Goal: Transaction & Acquisition: Purchase product/service

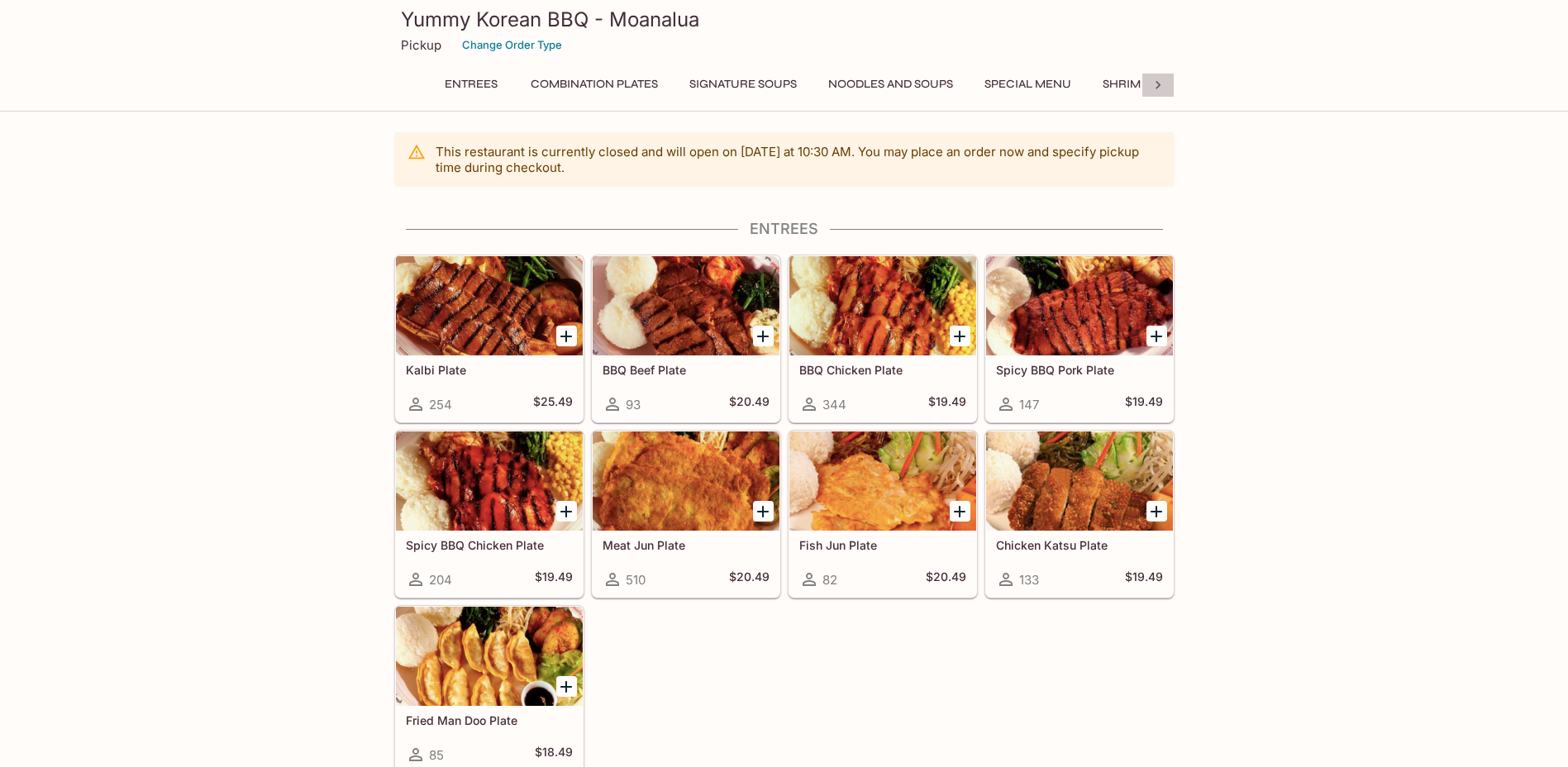
click at [1163, 86] on icon at bounding box center [1157, 85] width 16 height 16
click at [931, 71] on div "Yummy Korean BBQ - Moanalua Pickup Change Order Type Entrees Combination Plates…" at bounding box center [784, 53] width 794 height 106
click at [927, 86] on button "Catering Menu - Meats" at bounding box center [895, 84] width 165 height 23
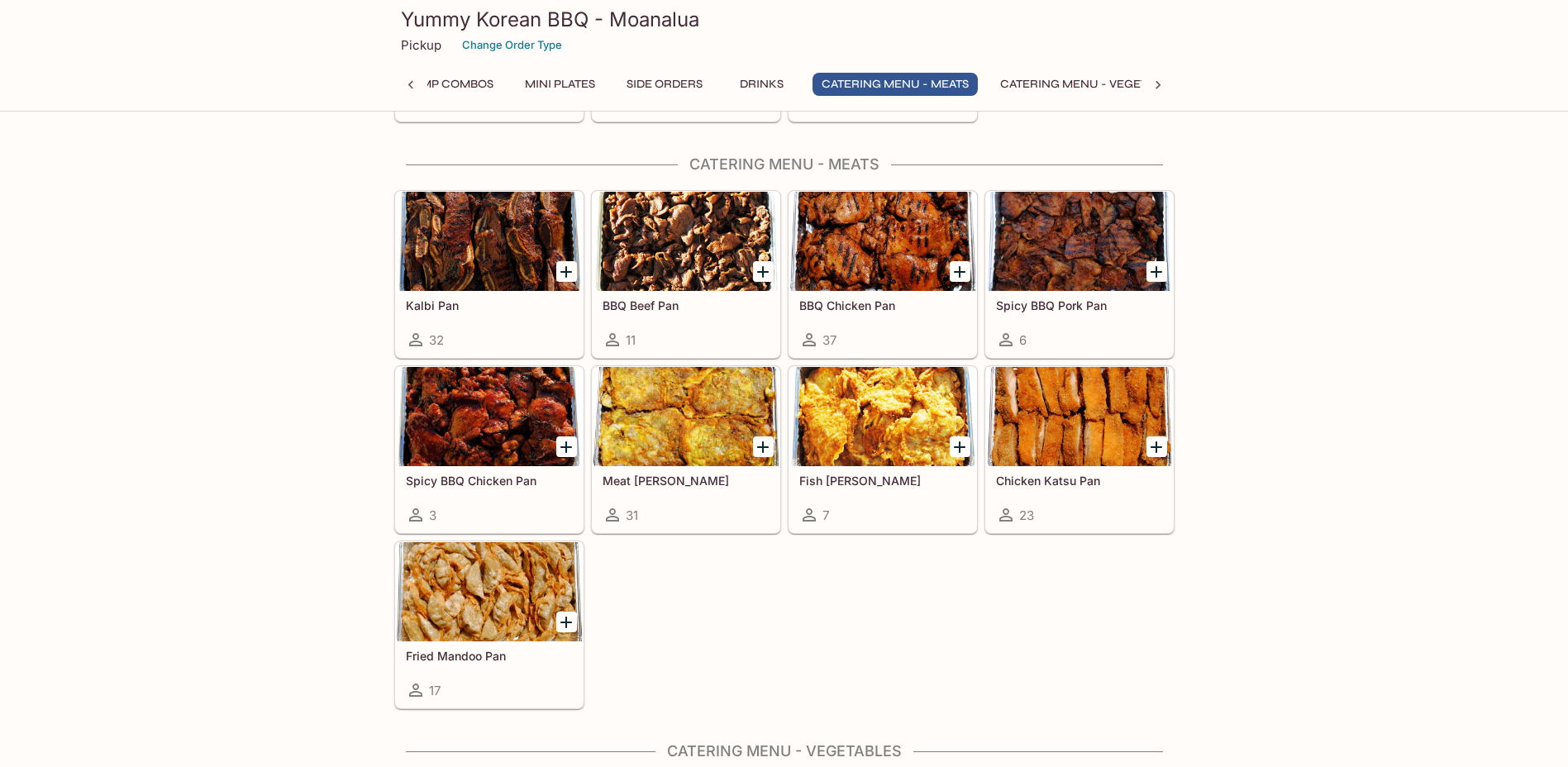
scroll to position [3432, 0]
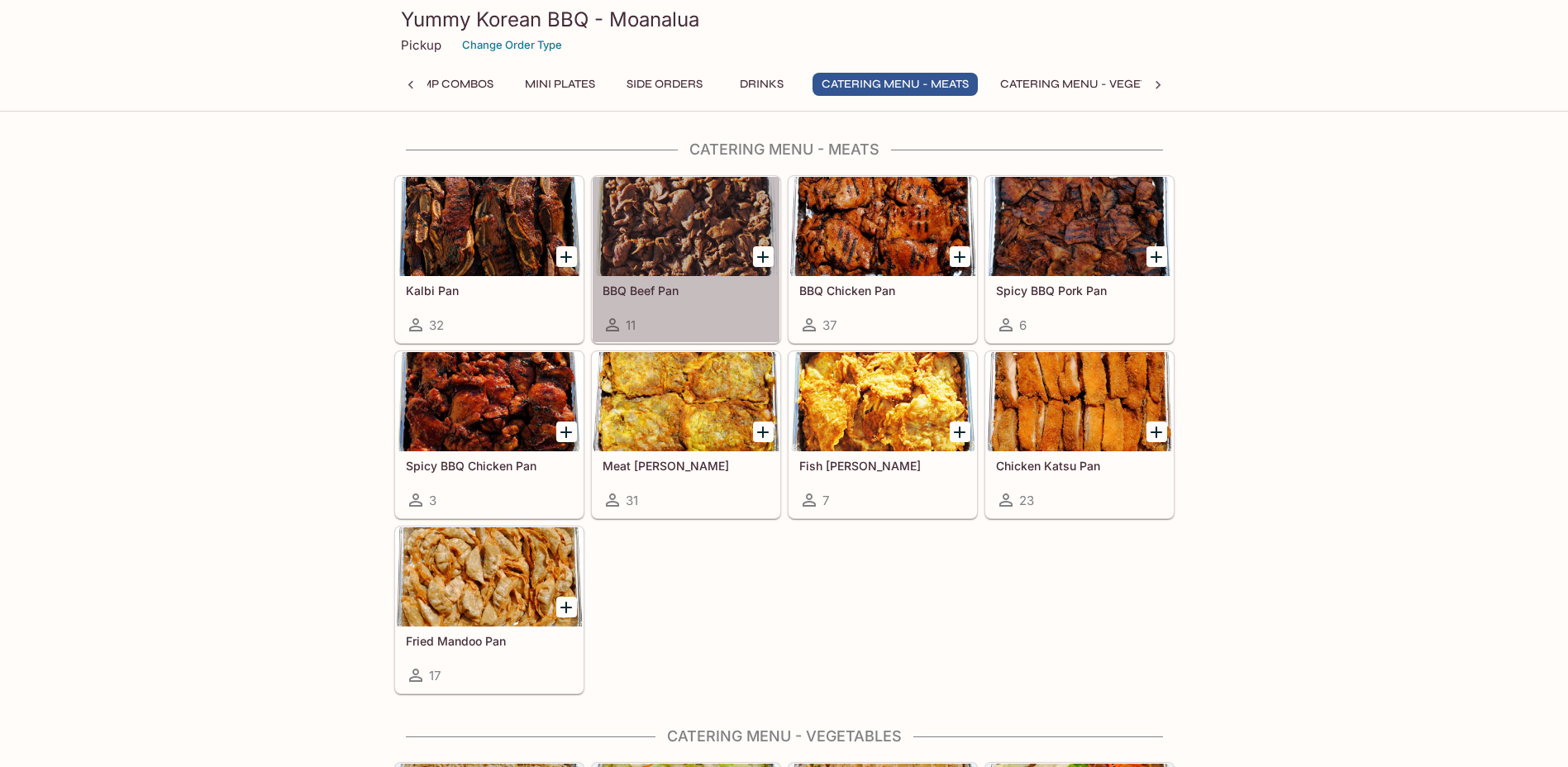
click at [633, 284] on h5 "BBQ Beef Pan" at bounding box center [686, 290] width 167 height 14
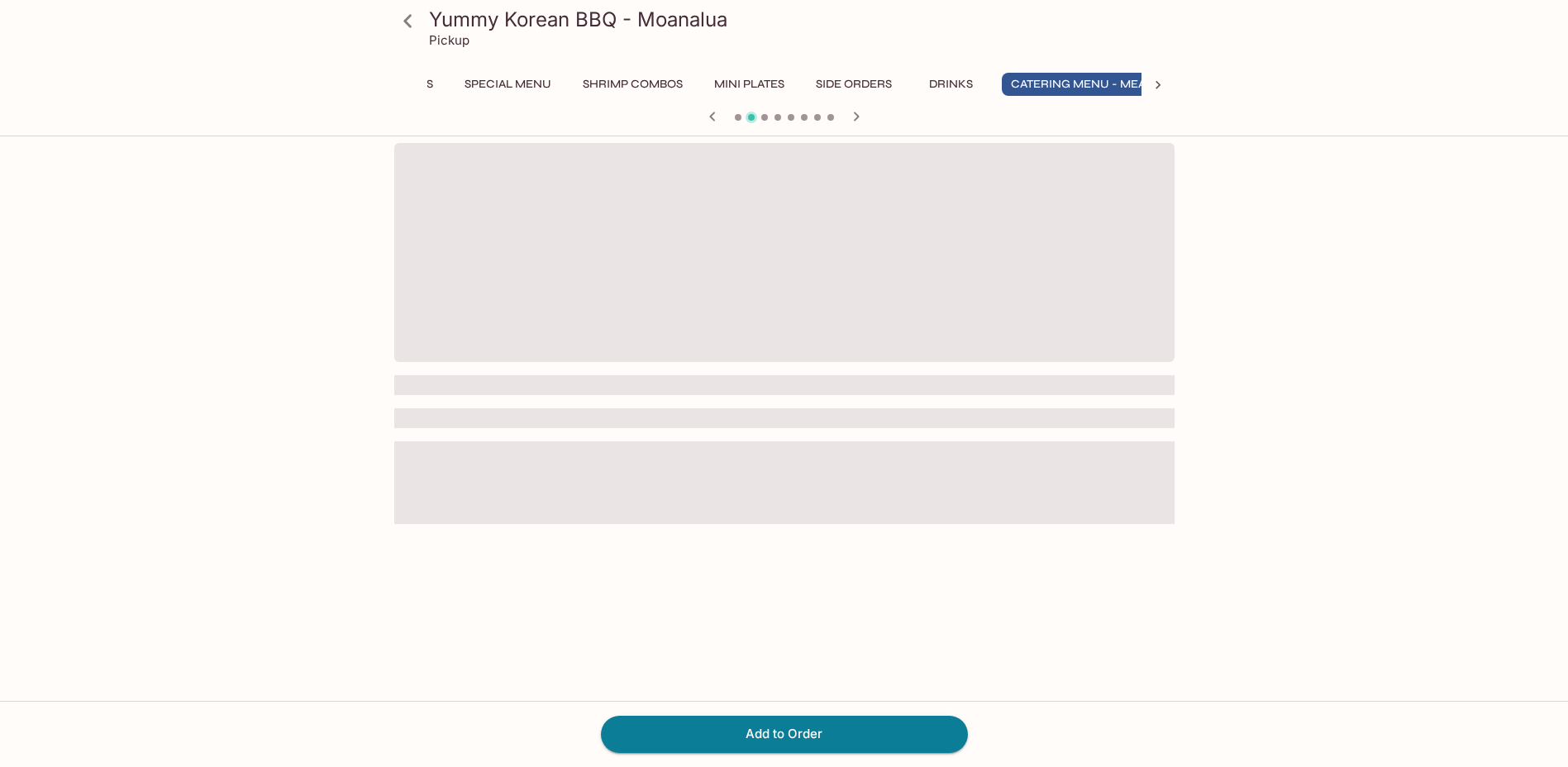
scroll to position [0, 557]
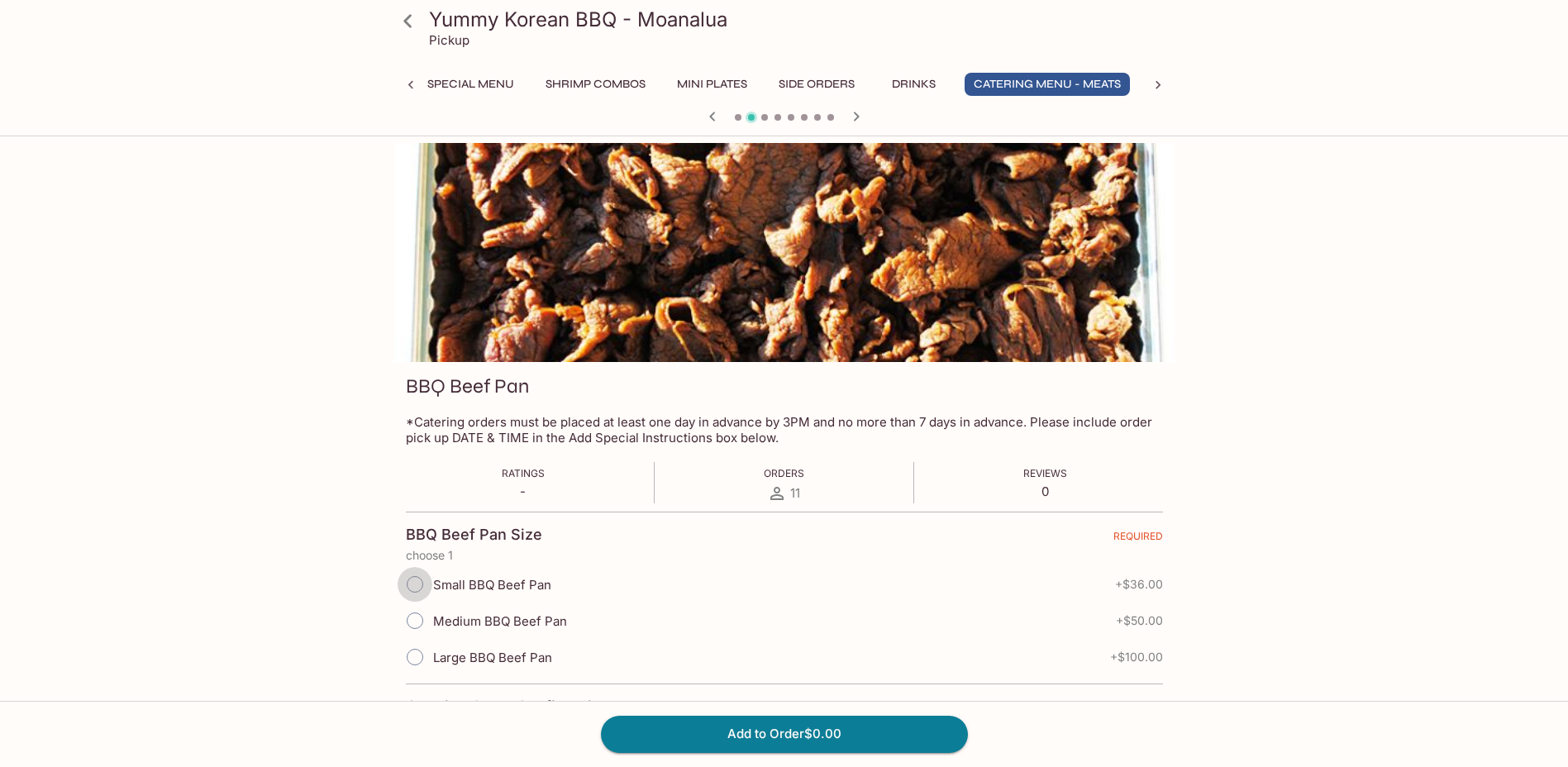
drag, startPoint x: 418, startPoint y: 584, endPoint x: 538, endPoint y: 607, distance: 122.2
click at [419, 584] on input "Small BBQ Beef Pan" at bounding box center [415, 584] width 35 height 35
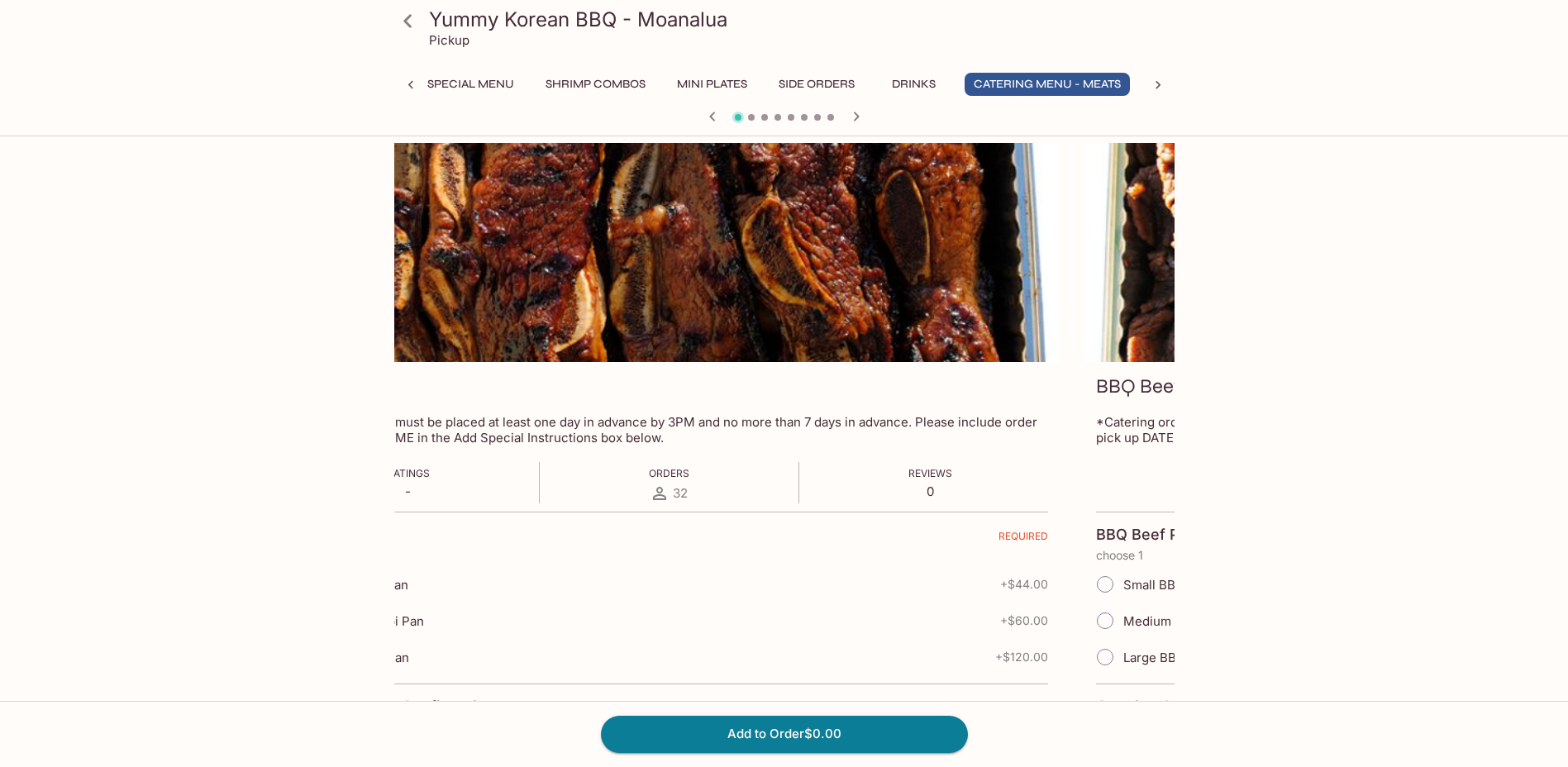
click at [591, 362] on div at bounding box center [670, 252] width 780 height 219
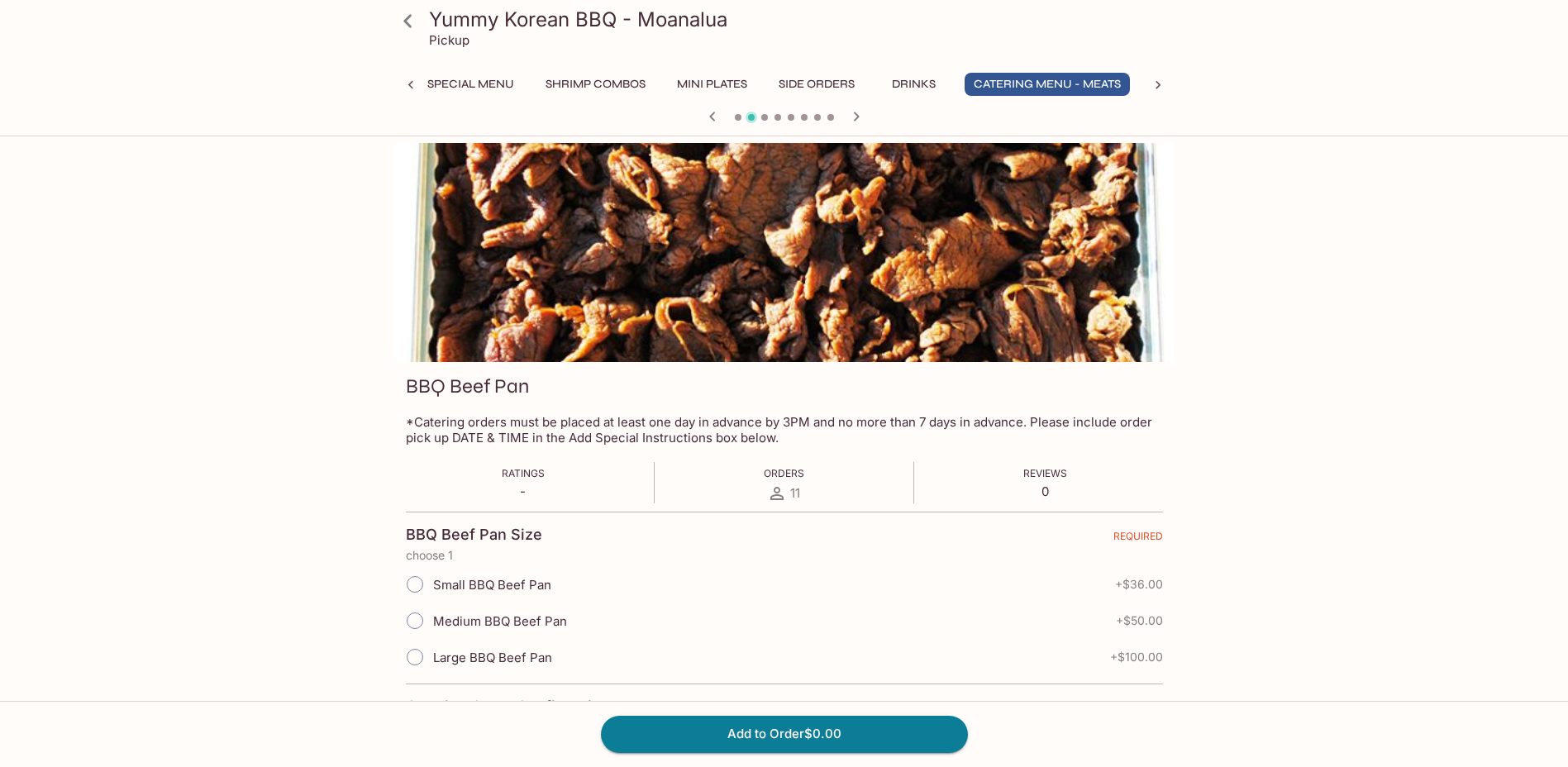
click at [413, 585] on input "Small BBQ Beef Pan" at bounding box center [415, 584] width 35 height 35
radio input "true"
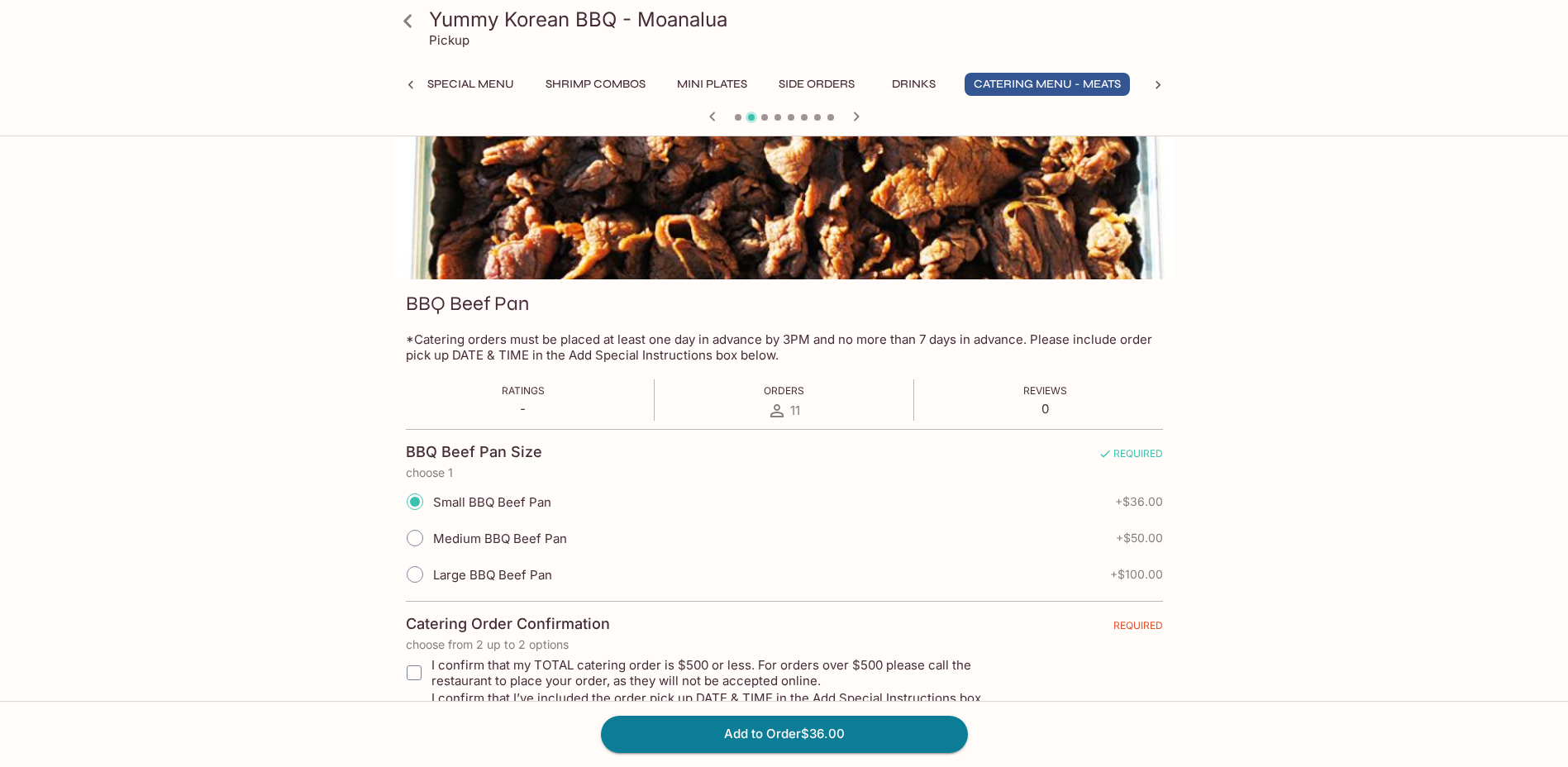
scroll to position [145, 0]
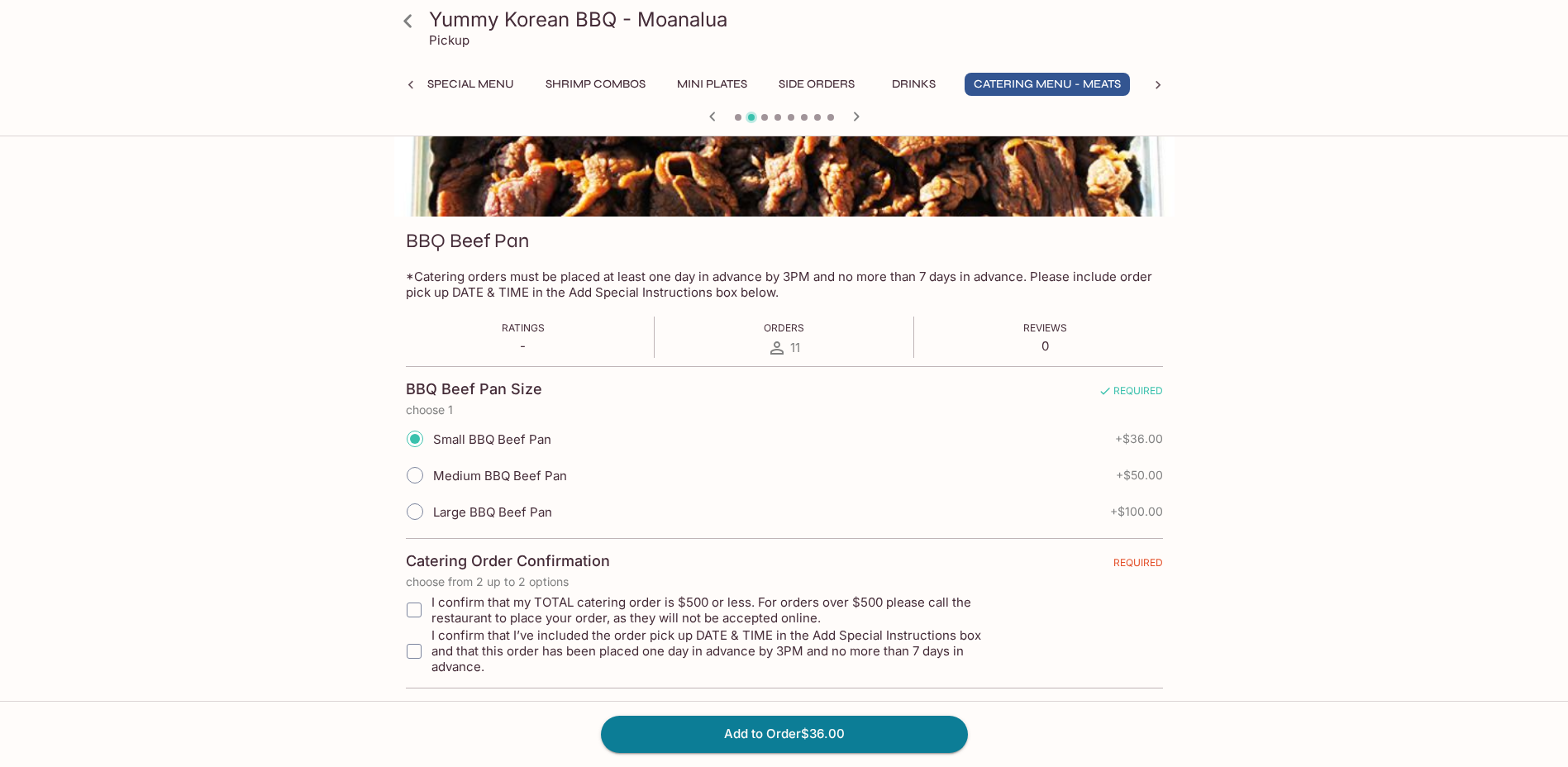
click at [420, 612] on input "I confirm that my TOTAL catering order is $500 or less. For orders over $500 pl…" at bounding box center [414, 610] width 33 height 33
checkbox input "true"
drag, startPoint x: 420, startPoint y: 648, endPoint x: 491, endPoint y: 670, distance: 74.3
click at [420, 647] on input "I confirm that I’ve included the order pick up DATE & TIME in the Add Special I…" at bounding box center [414, 651] width 33 height 33
click at [414, 644] on input "I confirm that I’ve included the order pick up DATE & TIME in the Add Special I…" at bounding box center [414, 651] width 33 height 33
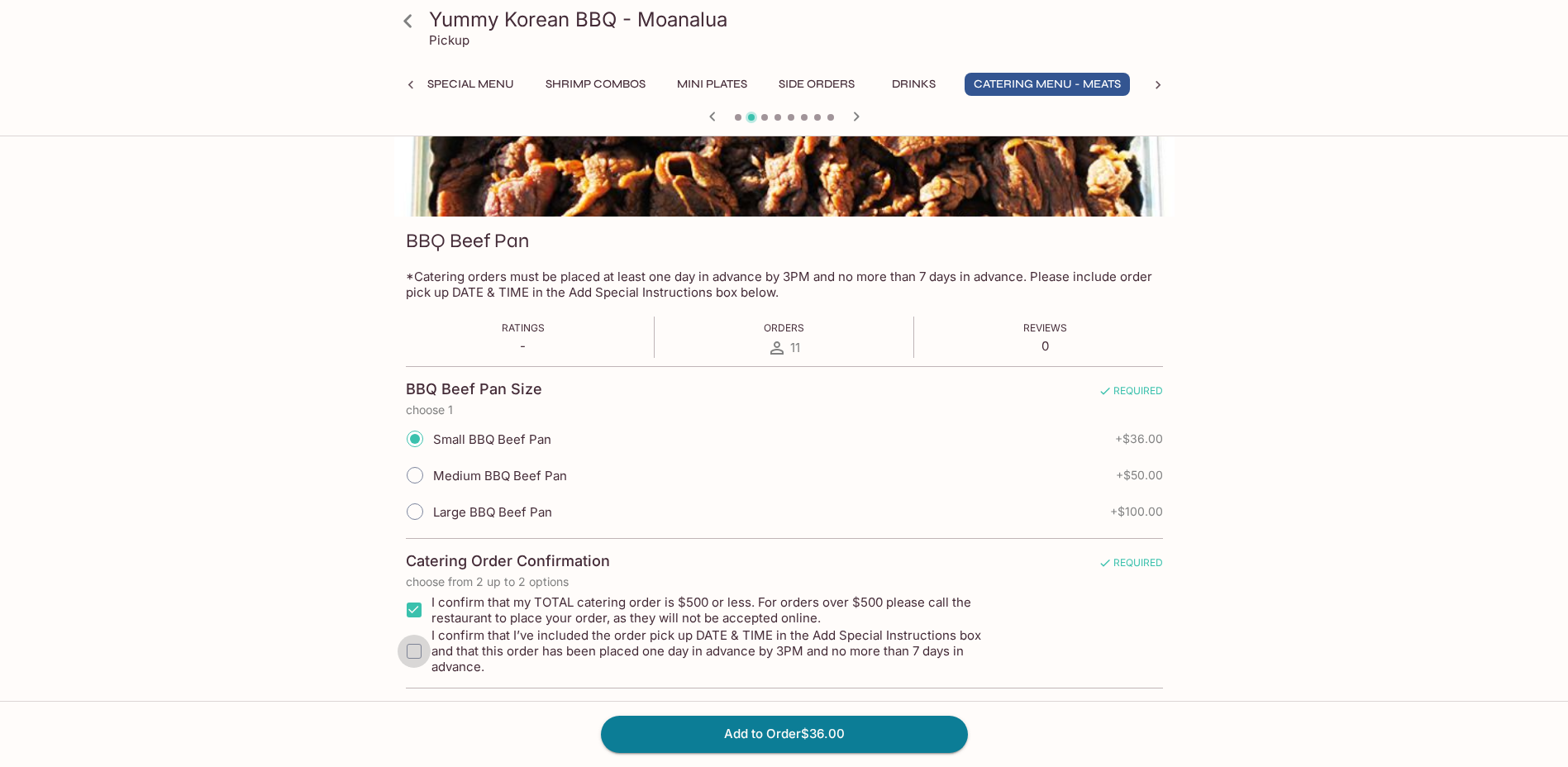
click at [413, 645] on input "I confirm that I’ve included the order pick up DATE & TIME in the Add Special I…" at bounding box center [414, 651] width 33 height 33
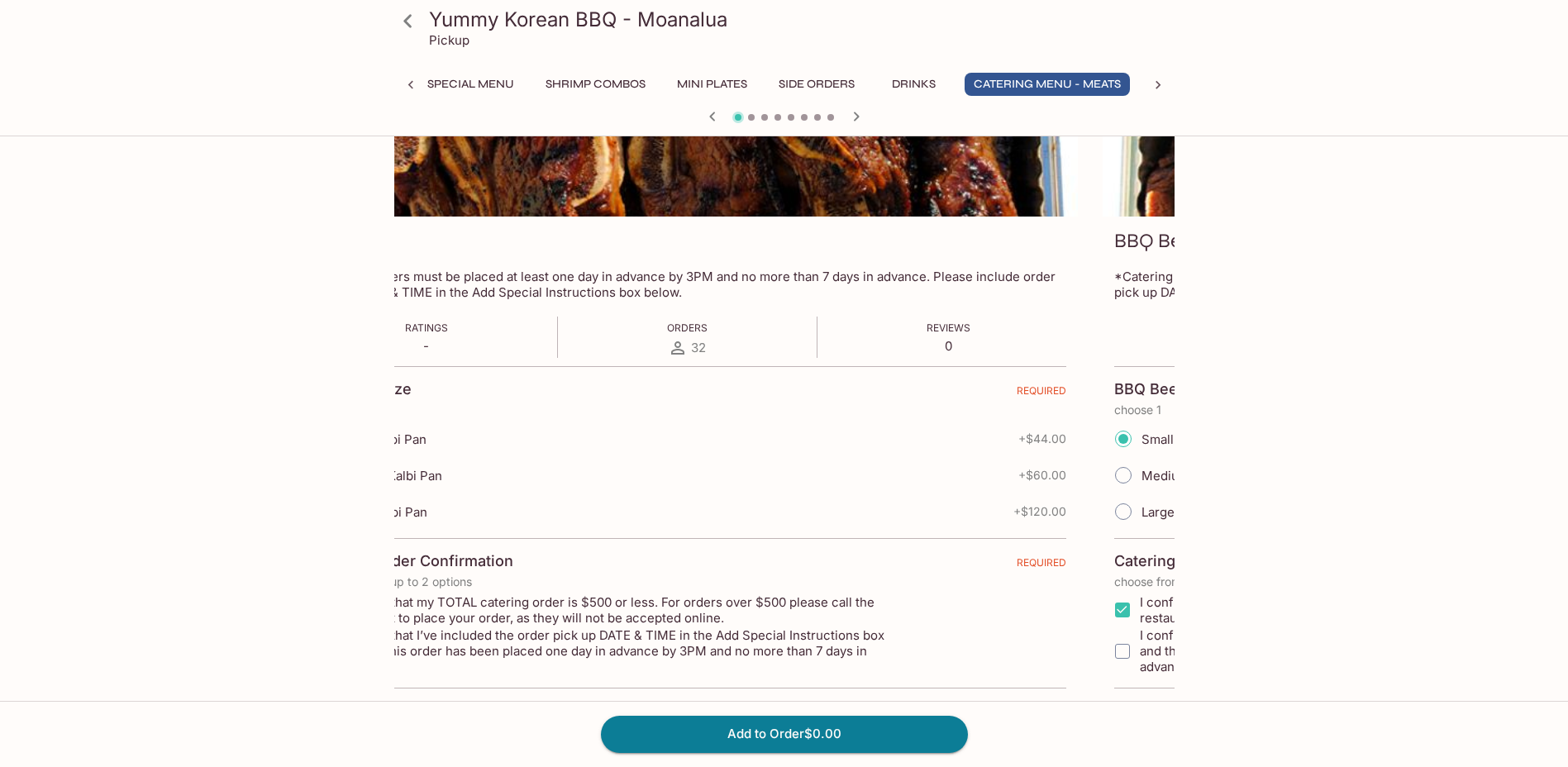
click at [492, 459] on div "Small Kalbi Pan + $44.00 Medium Kalbi Pan + $60.00 Large Kalbi Pan + $120.00" at bounding box center [687, 475] width 757 height 109
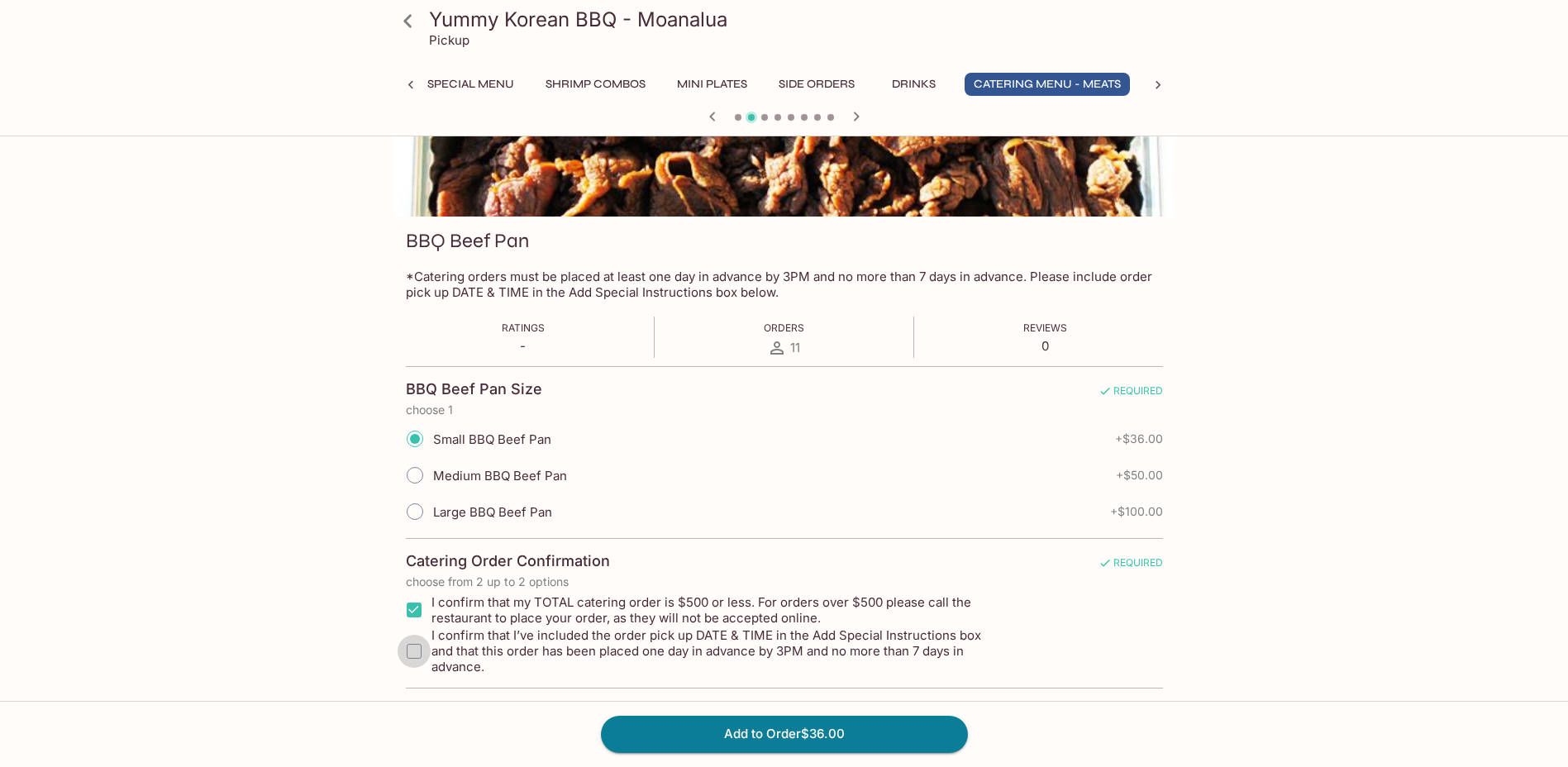
click at [419, 643] on input "I confirm that I’ve included the order pick up DATE & TIME in the Add Special I…" at bounding box center [414, 651] width 33 height 33
click at [887, 741] on button "Add to Order $36.00" at bounding box center [784, 734] width 367 height 37
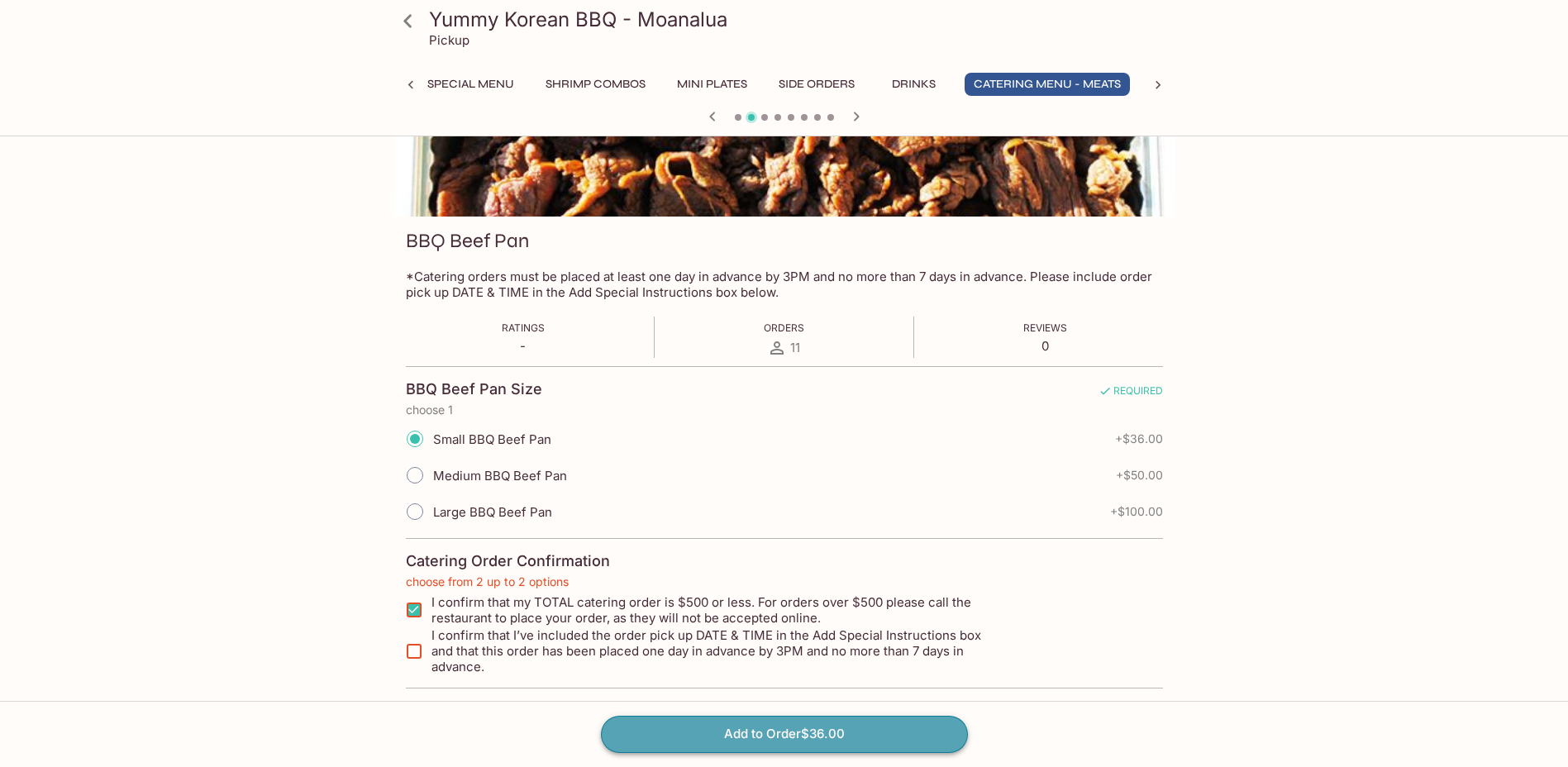
click at [819, 736] on button "Add to Order $36.00" at bounding box center [784, 734] width 367 height 37
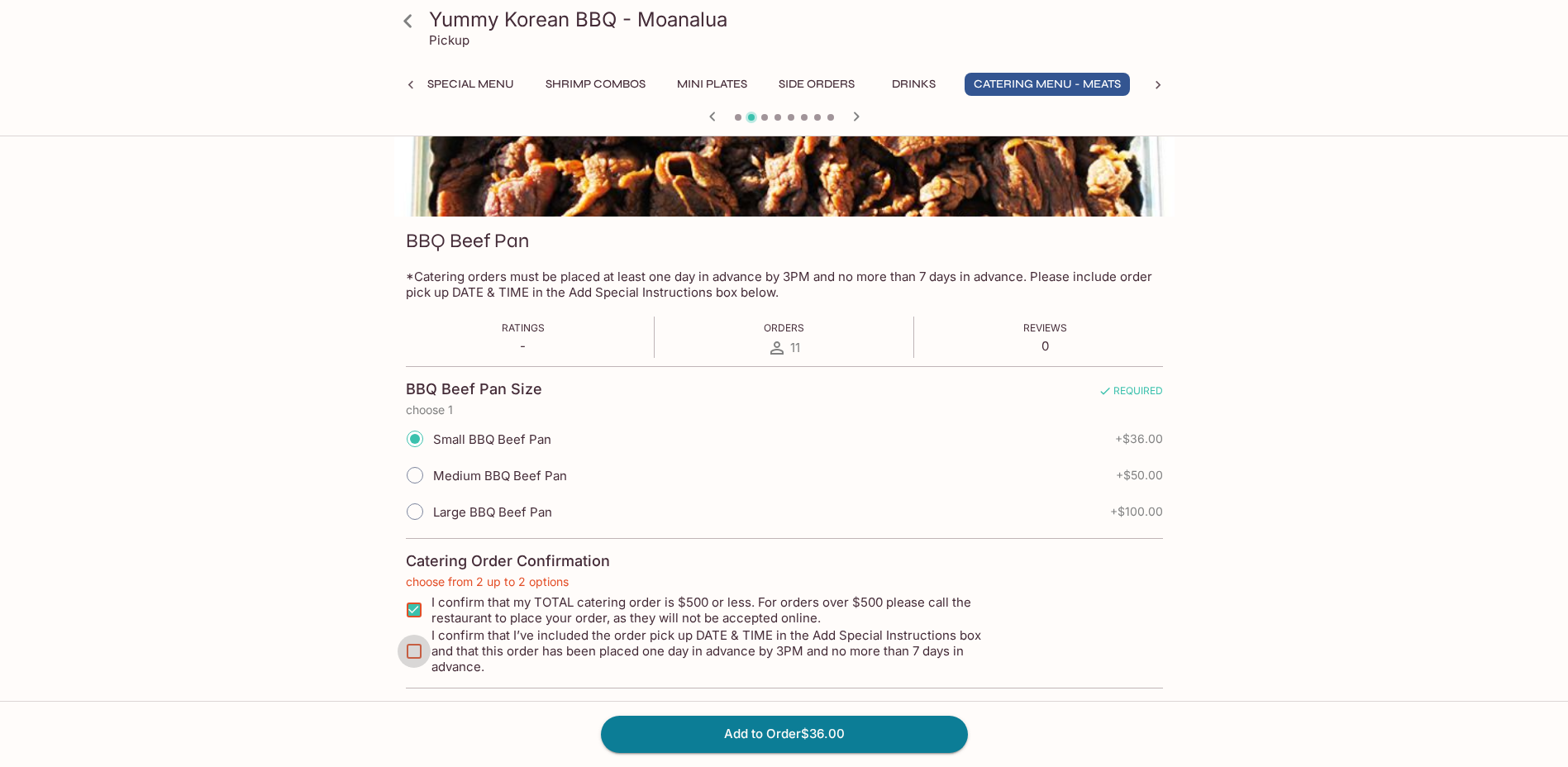
click at [419, 648] on input "I confirm that I’ve included the order pick up DATE & TIME in the Add Special I…" at bounding box center [414, 651] width 33 height 33
checkbox input "true"
drag, startPoint x: 788, startPoint y: 738, endPoint x: 797, endPoint y: 738, distance: 9.0
click at [789, 738] on button "Add to Order $36.00" at bounding box center [784, 734] width 367 height 37
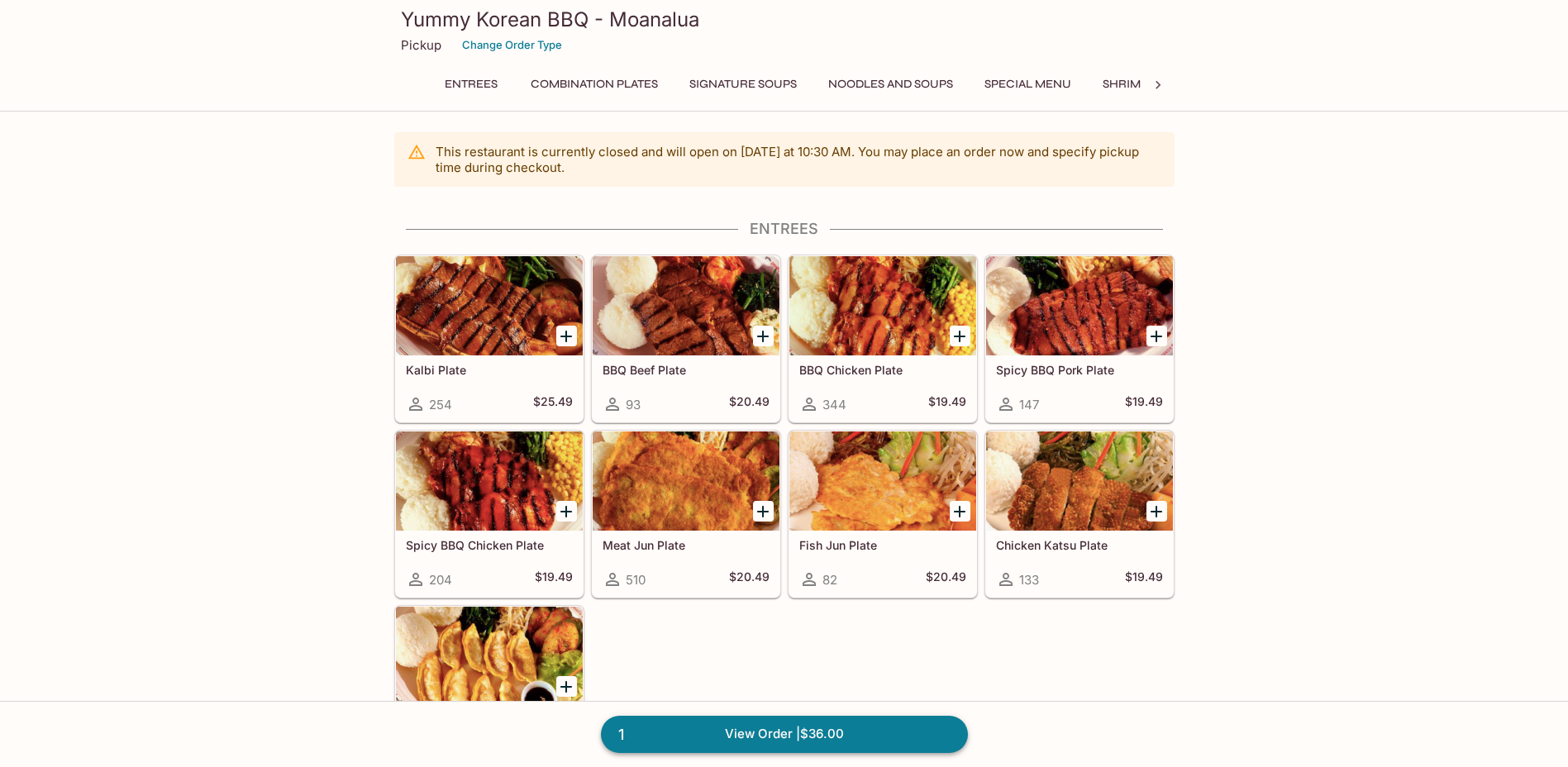
click at [729, 725] on link "1 View Order | $36.00" at bounding box center [784, 734] width 367 height 37
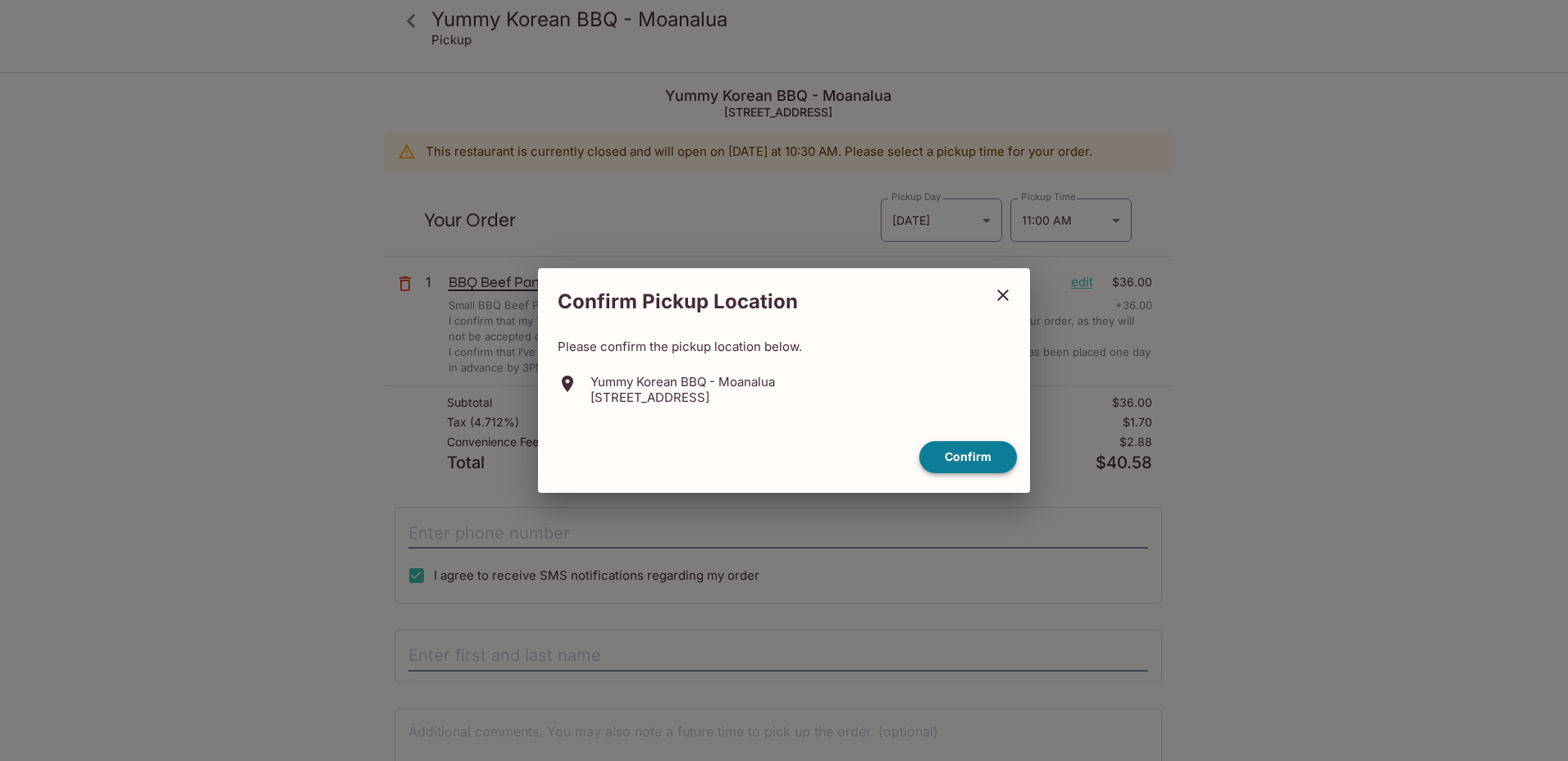
click at [962, 465] on button "Confirm" at bounding box center [967, 457] width 98 height 32
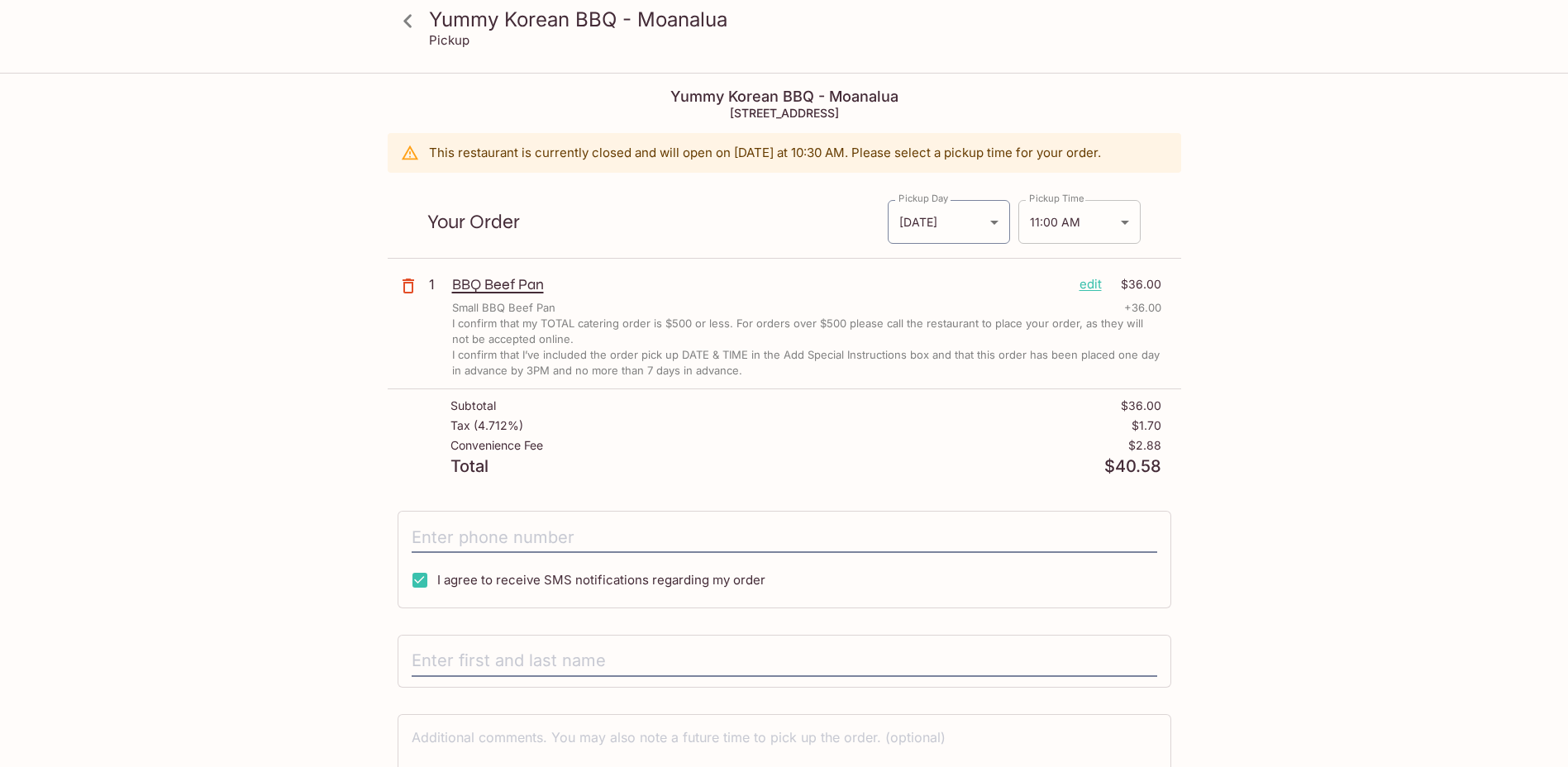
click at [1097, 228] on body "Yummy Korean BBQ - Moanalua Pickup Yummy Korean BBQ - Moanalua [STREET_ADDRESS]…" at bounding box center [784, 457] width 1568 height 767
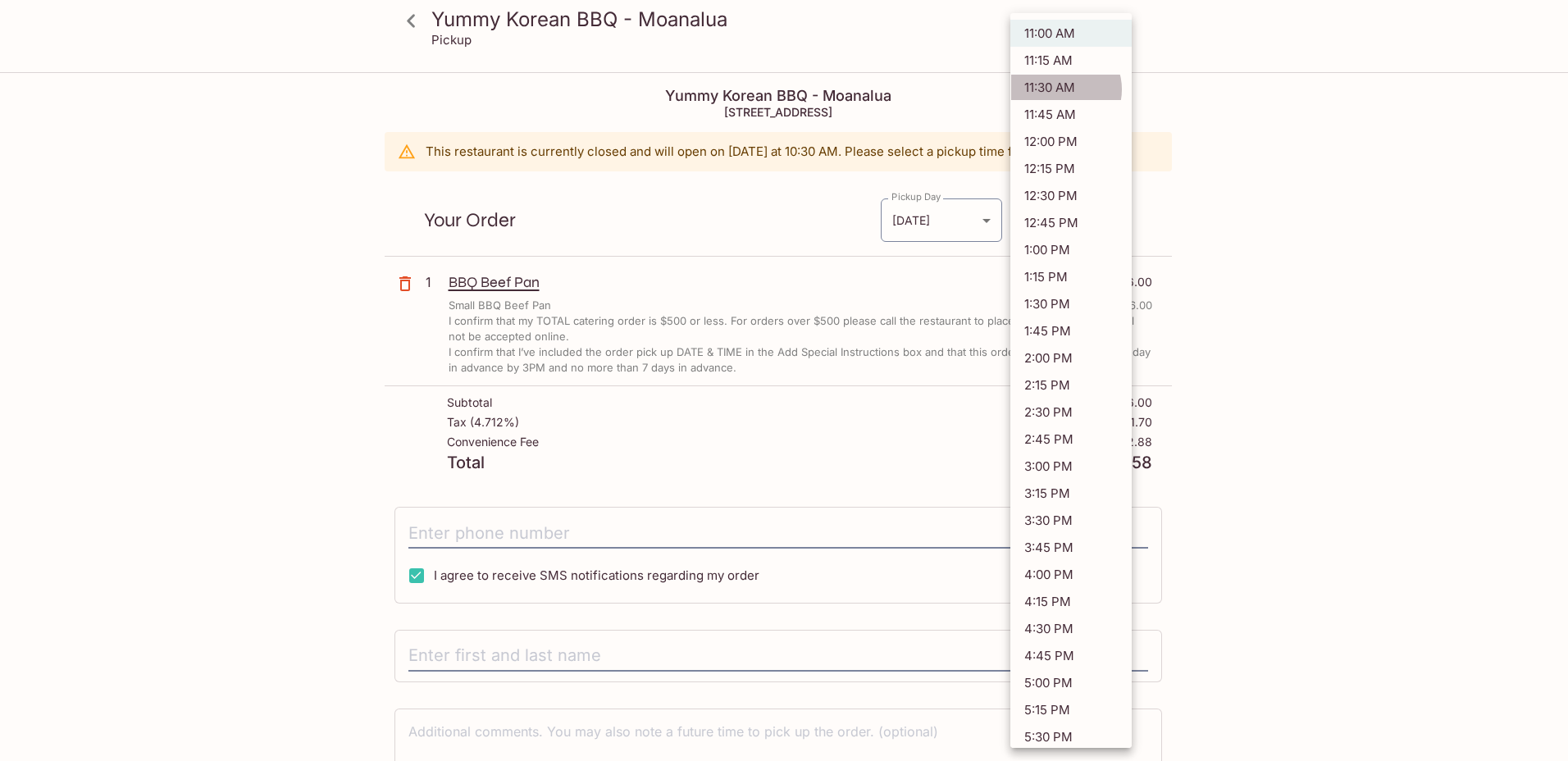
drag, startPoint x: 1064, startPoint y: 89, endPoint x: 1099, endPoint y: 137, distance: 59.4
click at [1062, 89] on li "11:30 AM" at bounding box center [1071, 87] width 121 height 27
type input "[DATE]T21:30:00.000000Z"
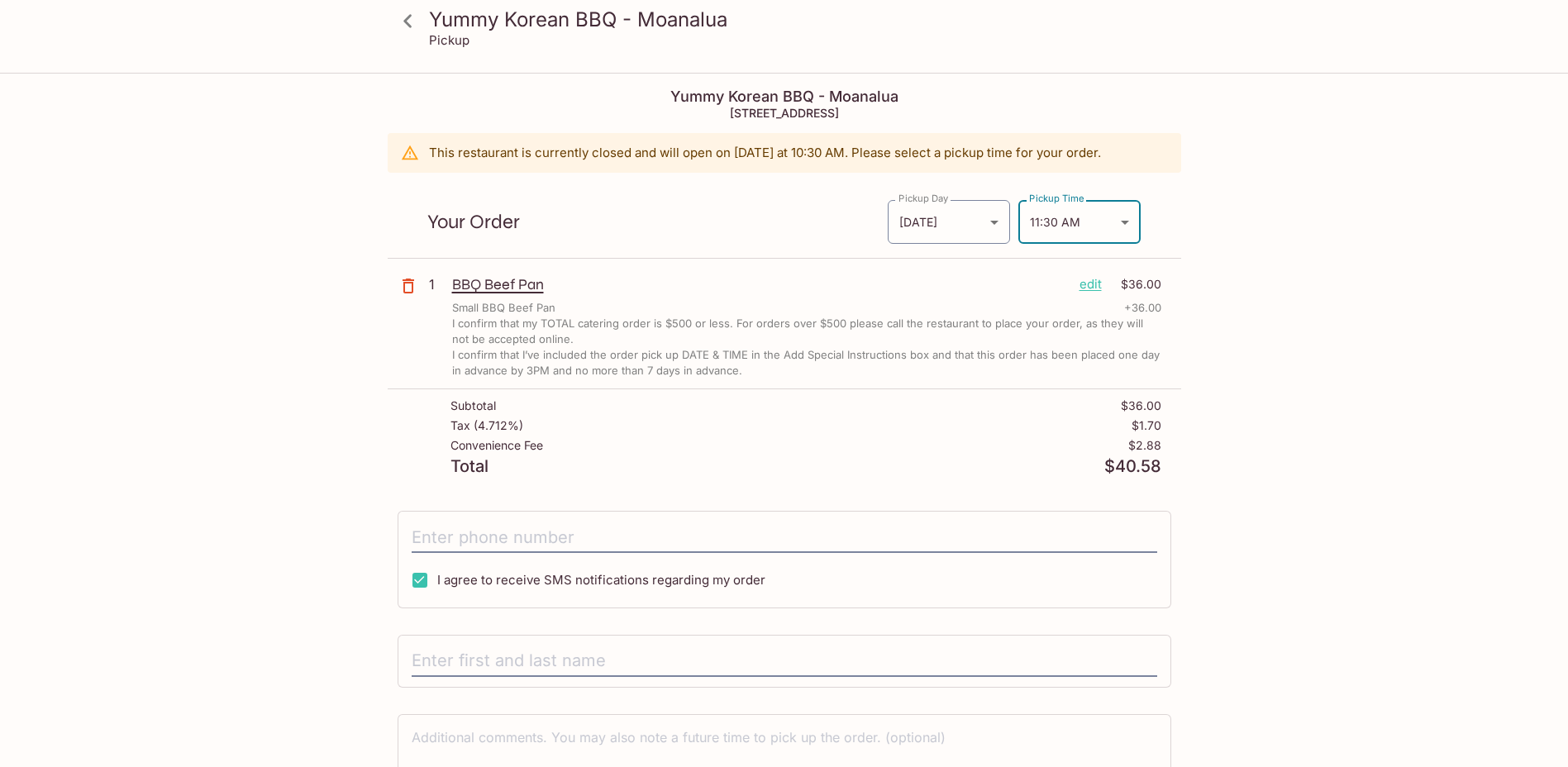
click at [1392, 332] on div "Yummy Korean BBQ - Moanalua Pickup Yummy Korean BBQ - Moanalua [STREET_ADDRESS]…" at bounding box center [784, 457] width 1568 height 767
click at [1275, 527] on div "Yummy Korean BBQ - Moanalua Pickup Yummy Korean BBQ - Moanalua [STREET_ADDRESS]…" at bounding box center [784, 470] width 1058 height 793
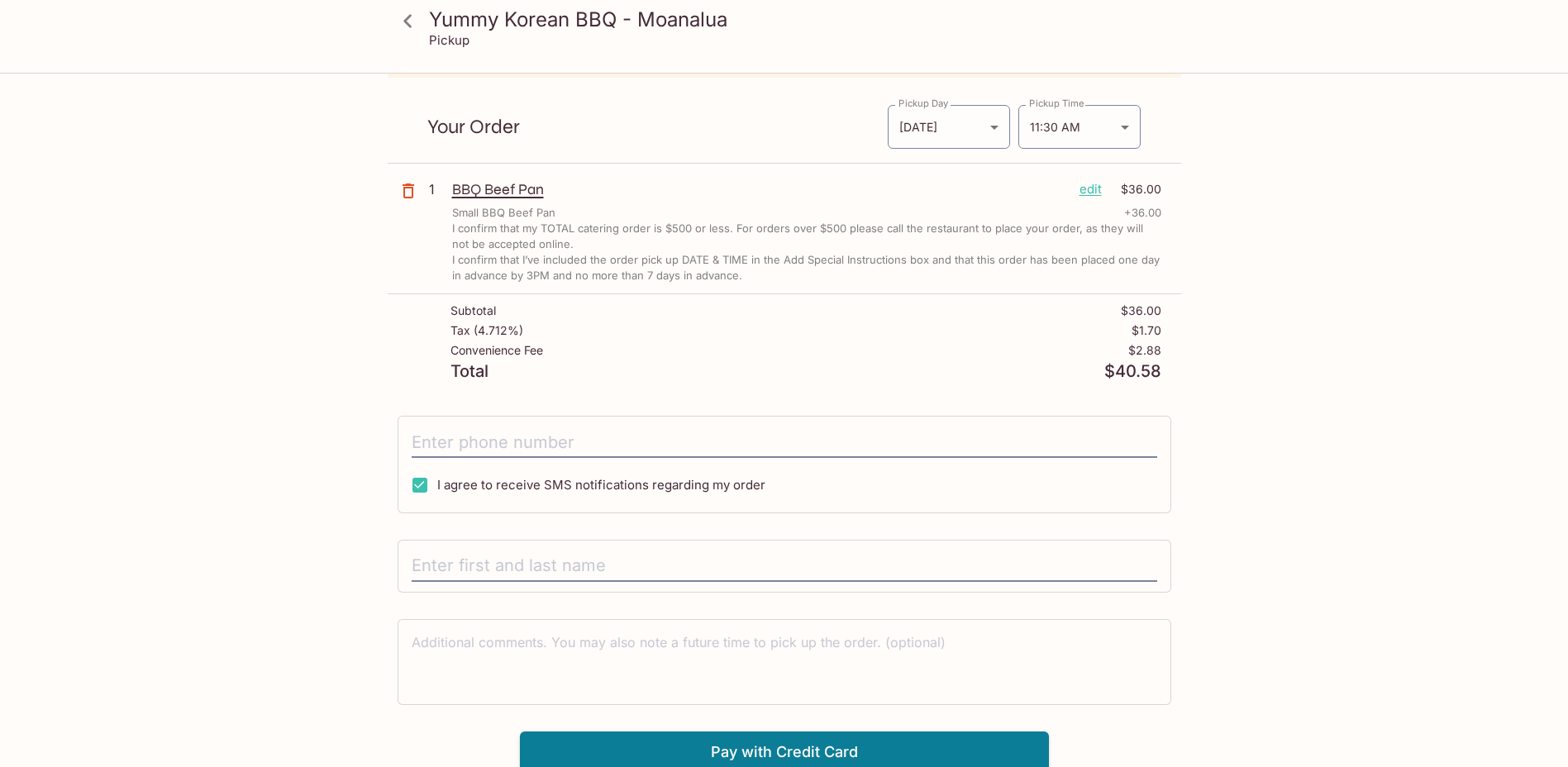
scroll to position [100, 0]
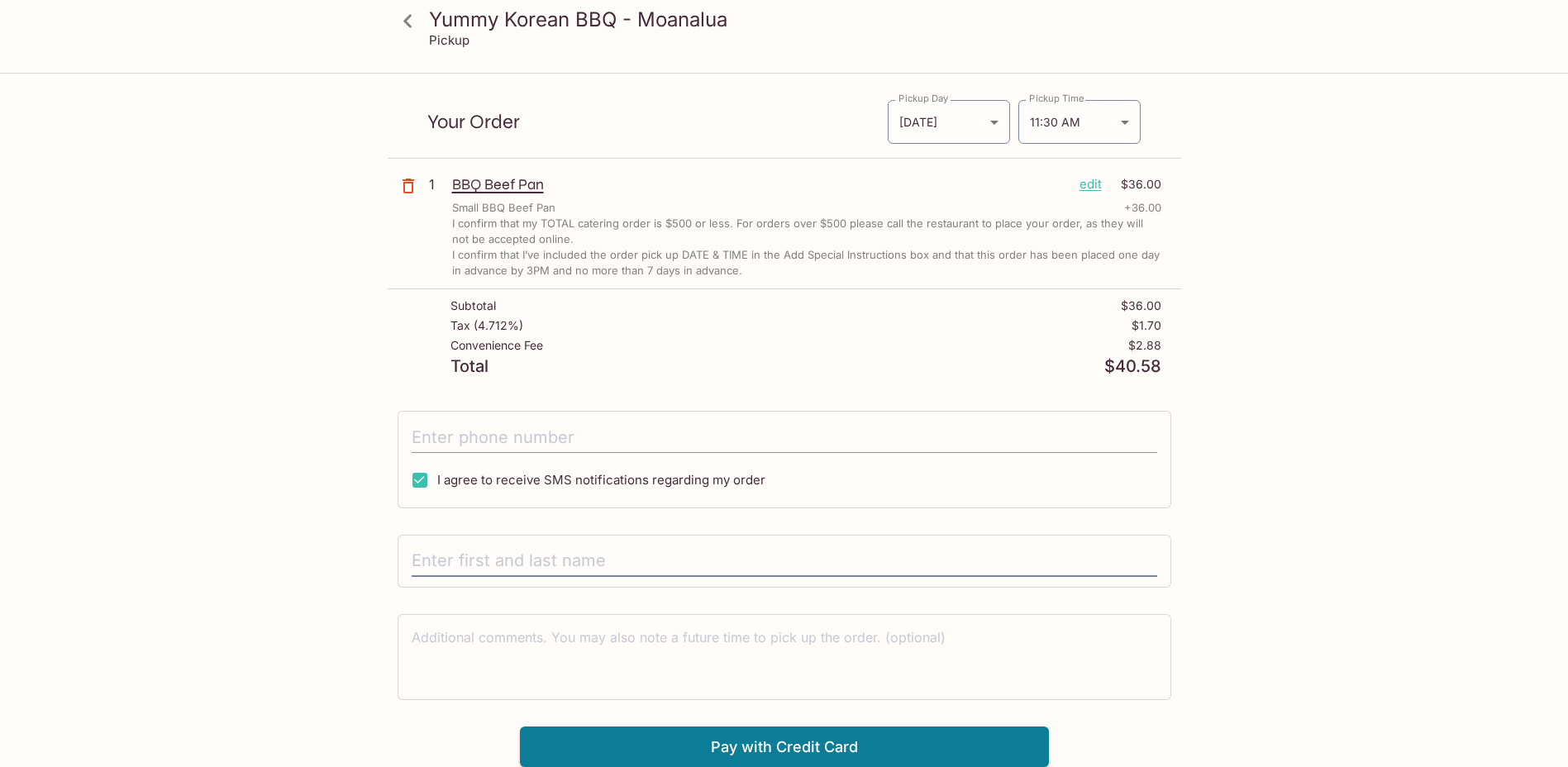
click at [482, 438] on input "tel" at bounding box center [784, 437] width 746 height 32
type input "[PHONE_NUMBER]"
click at [604, 563] on input "text" at bounding box center [784, 561] width 746 height 32
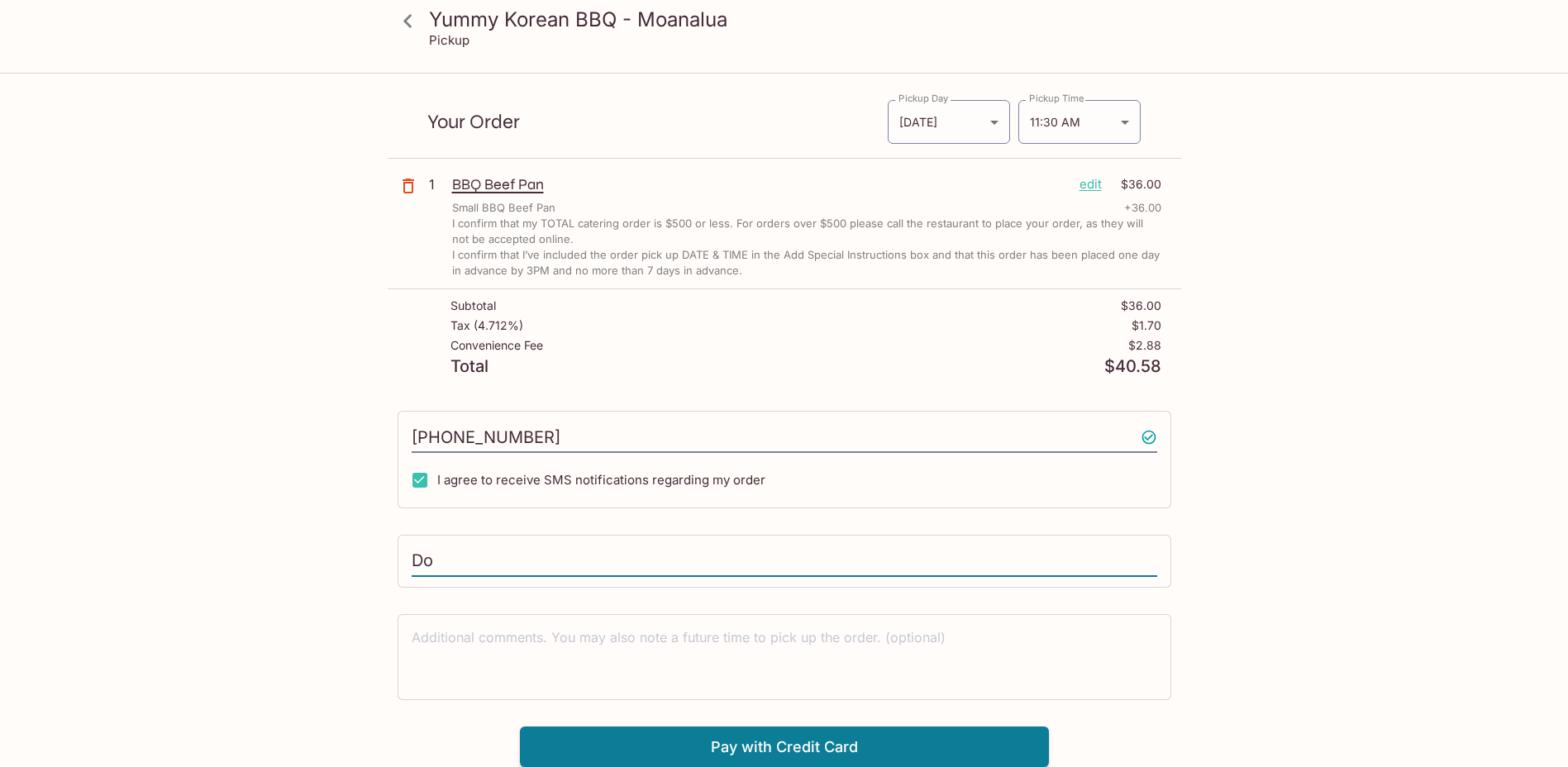
type input "D"
type input "[PERSON_NAME]"
click at [1408, 594] on div "Yummy Korean BBQ - Moanalua Pickup Yummy Korean BBQ - Moanalua [STREET_ADDRESS]…" at bounding box center [784, 357] width 1568 height 767
click at [414, 25] on icon at bounding box center [408, 21] width 29 height 29
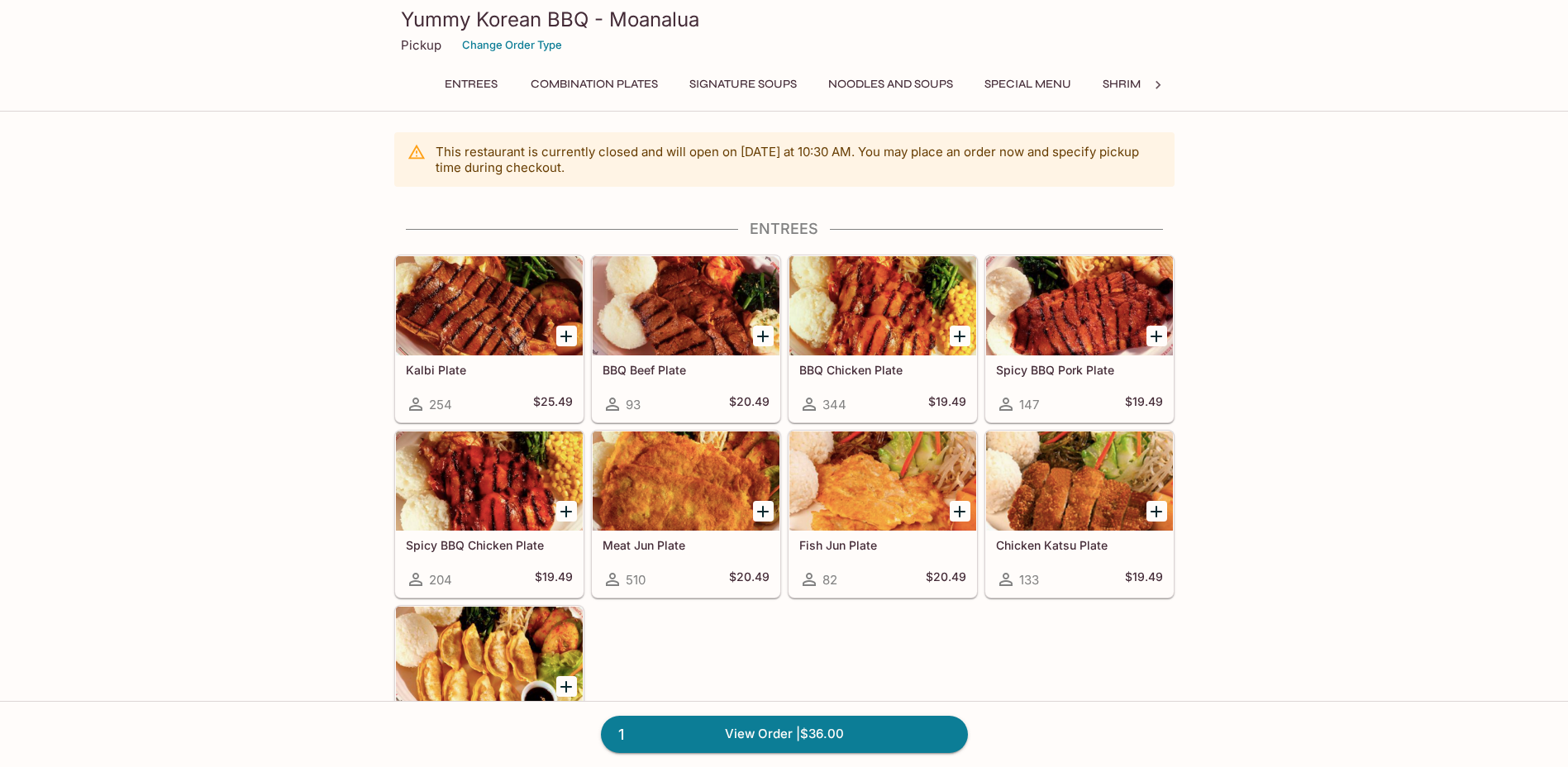
click at [1160, 86] on icon at bounding box center [1158, 86] width 5 height 9
click at [903, 87] on button "Catering Menu - Meats" at bounding box center [895, 84] width 165 height 23
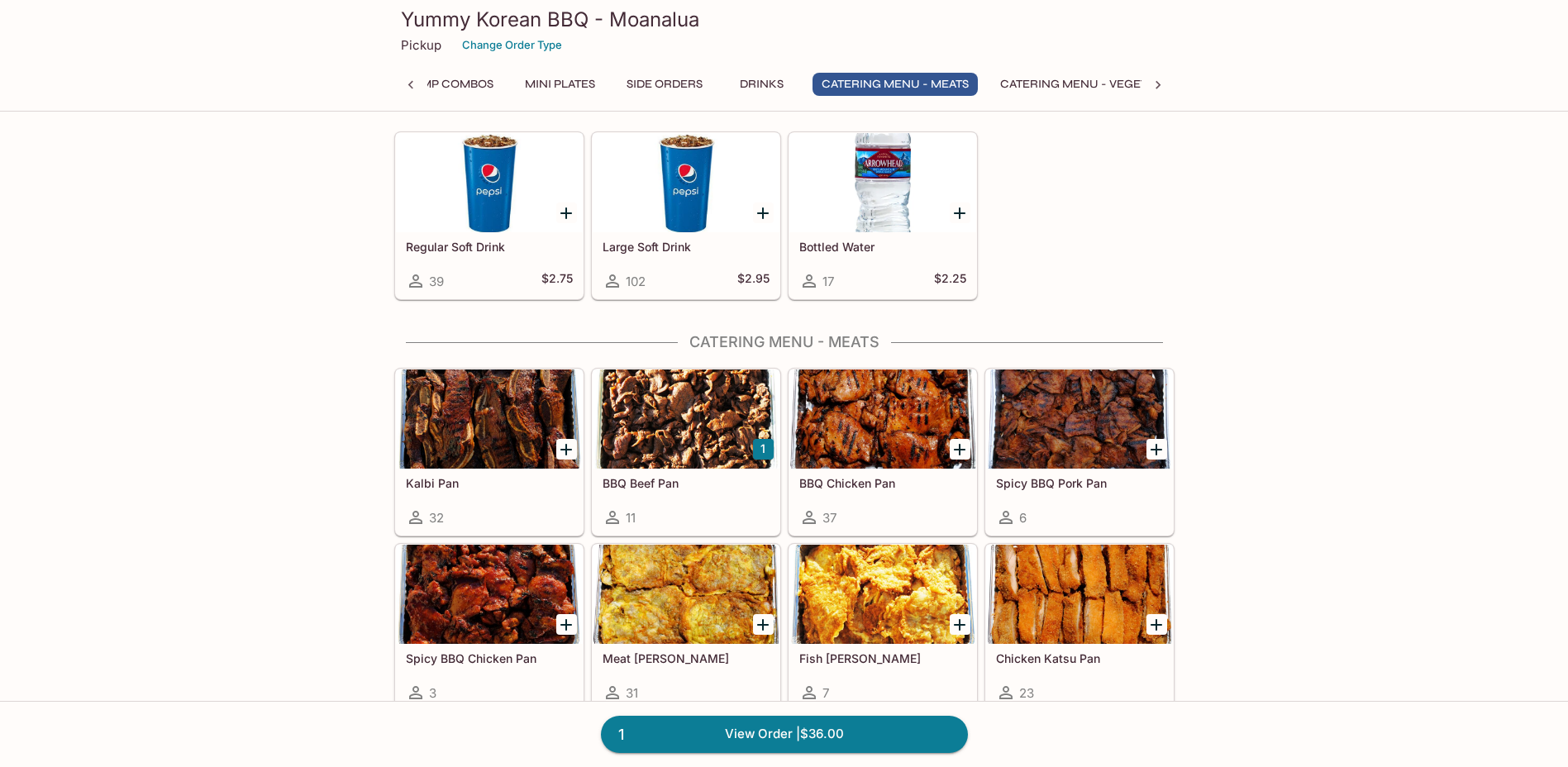
scroll to position [3432, 0]
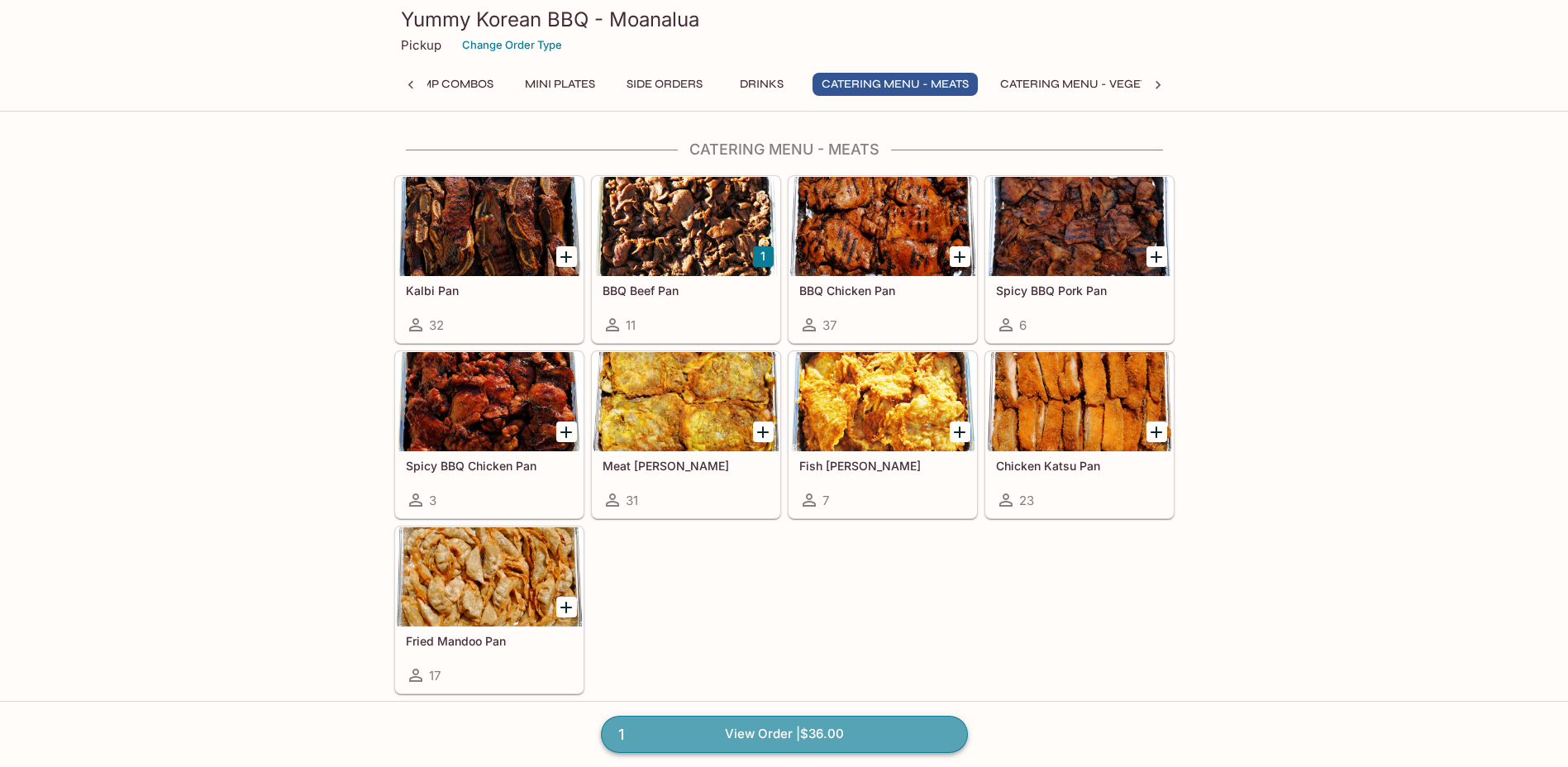
click at [817, 727] on link "1 View Order | $36.00" at bounding box center [784, 734] width 367 height 37
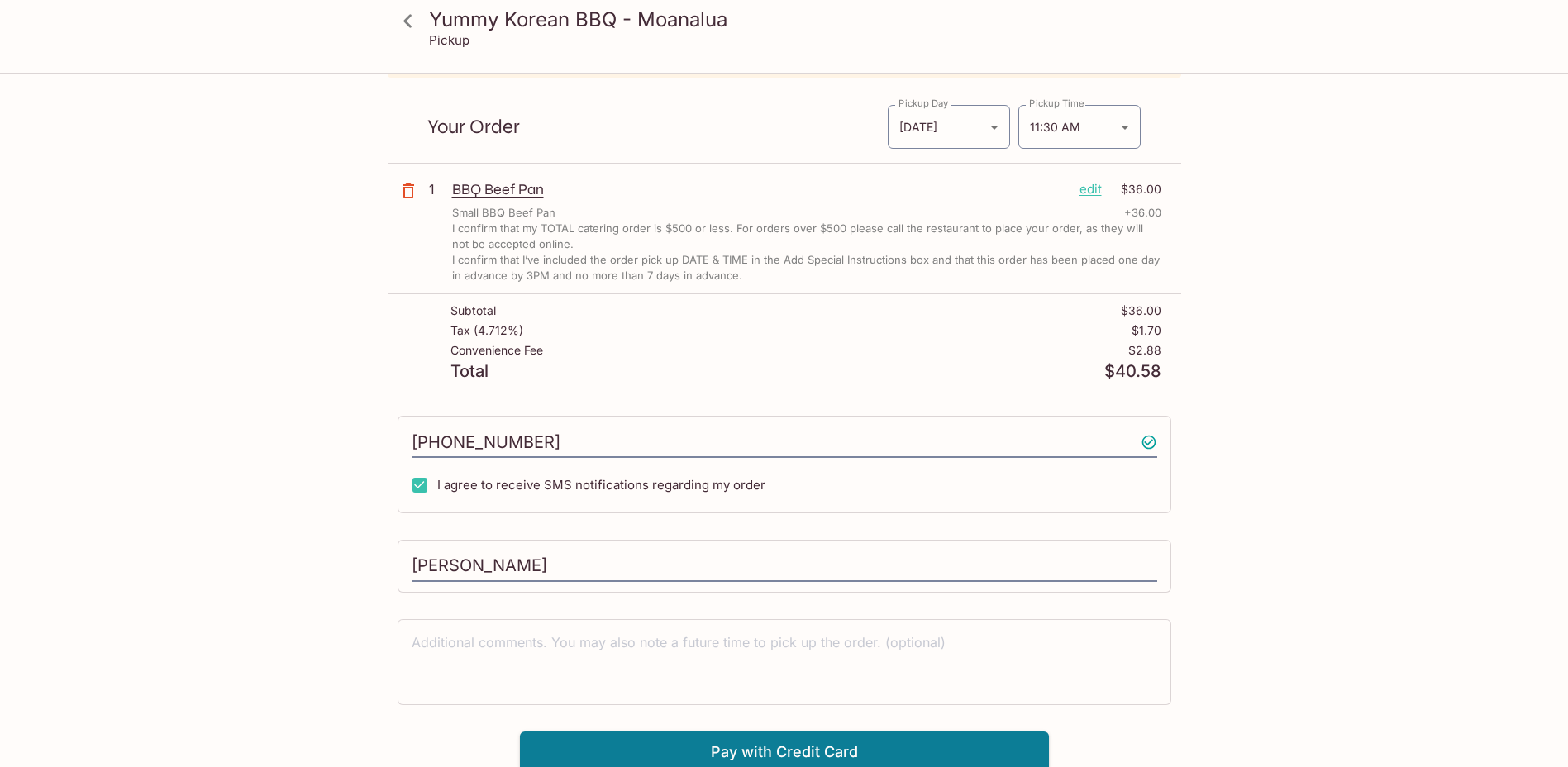
scroll to position [100, 0]
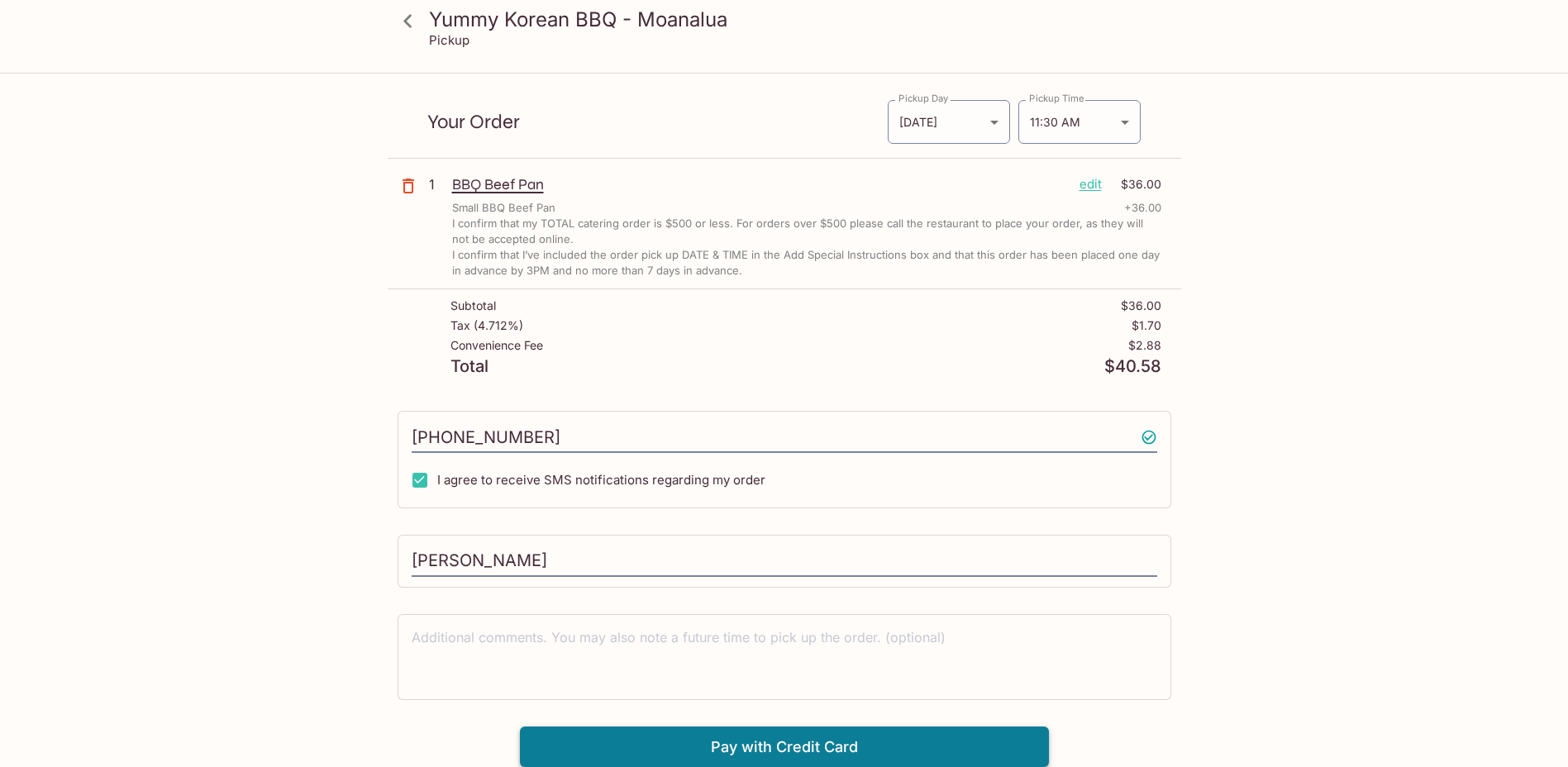
click at [841, 744] on button "Pay with Credit Card" at bounding box center [784, 746] width 530 height 41
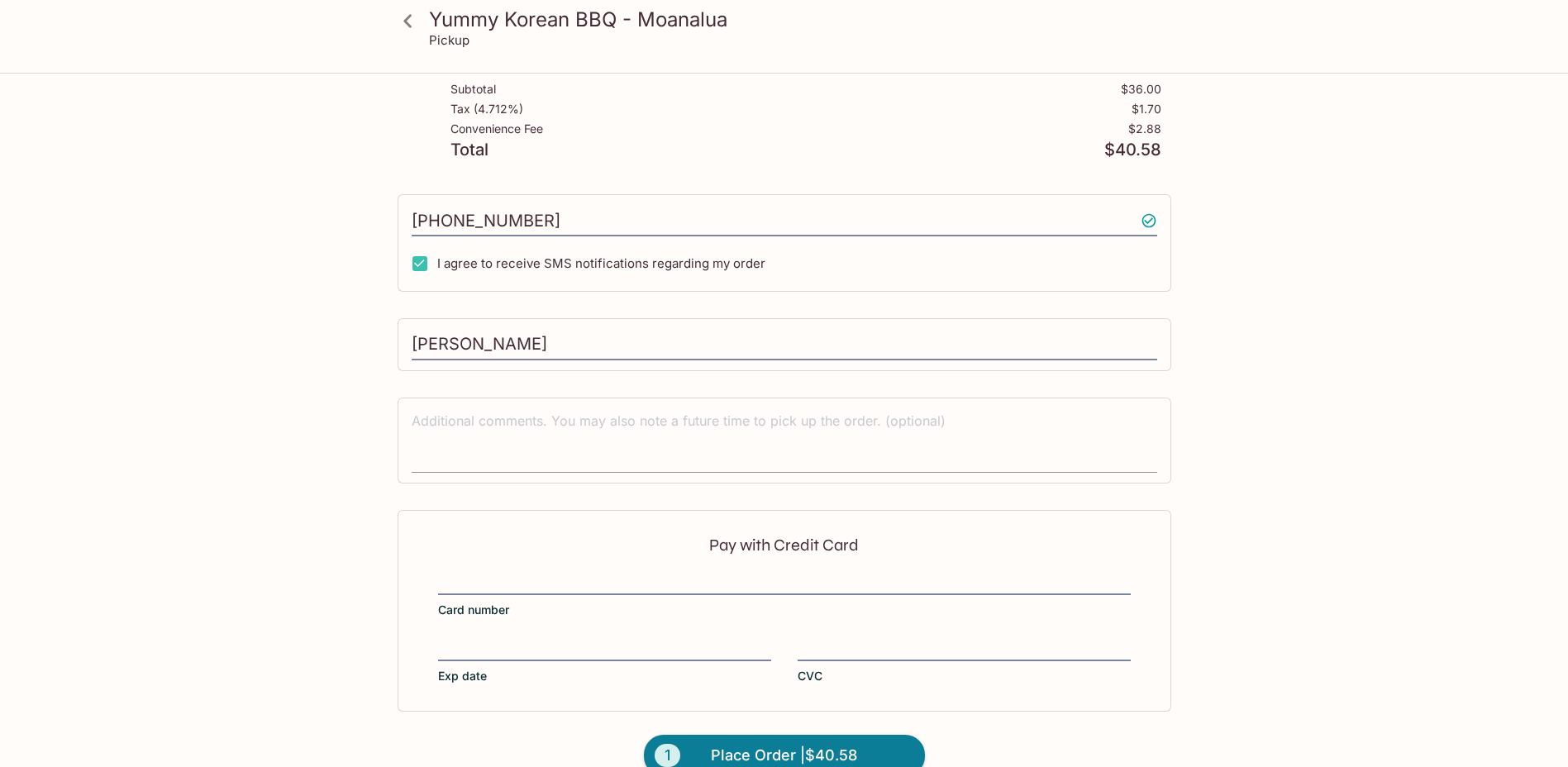
scroll to position [349, 0]
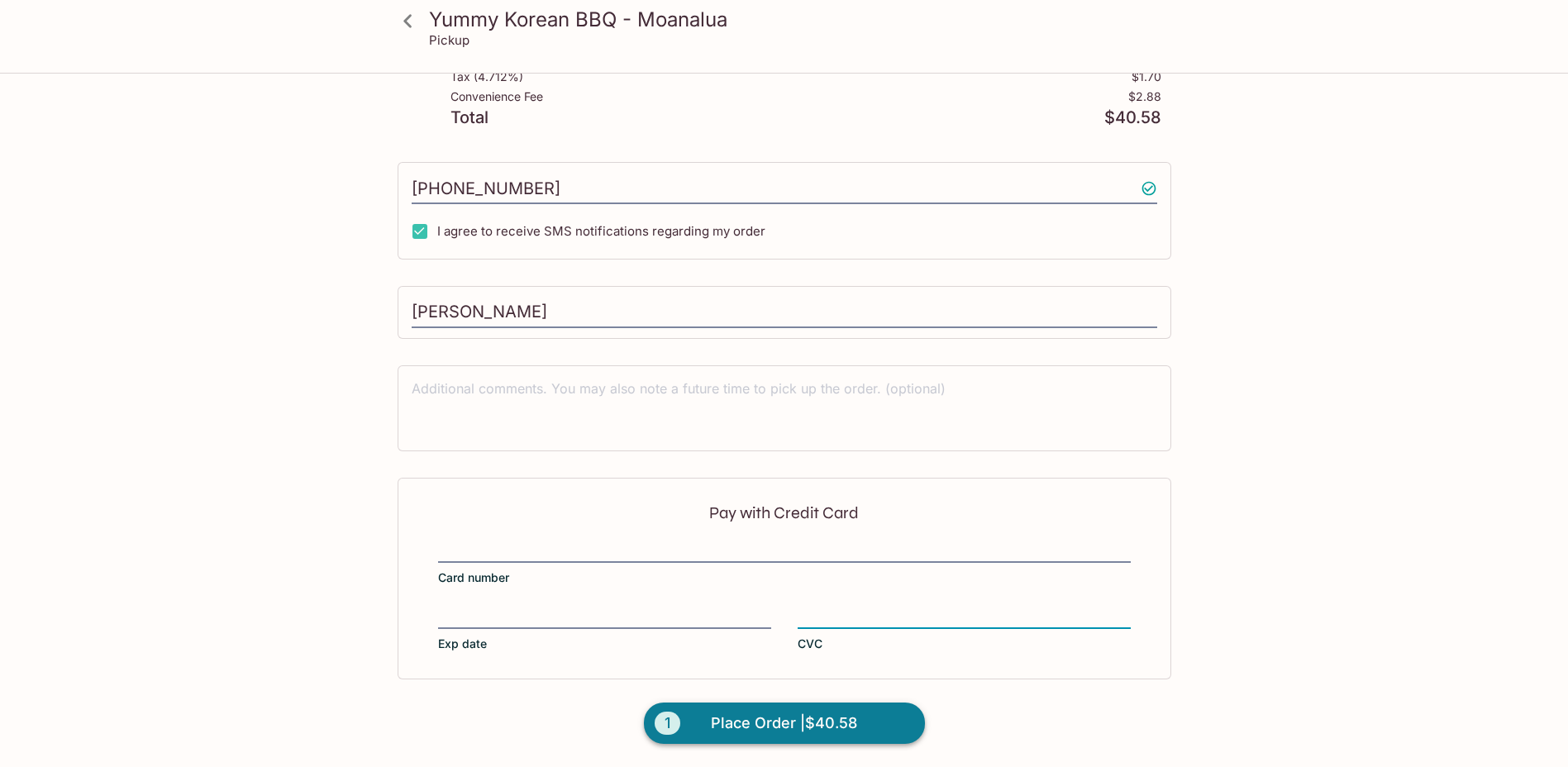
click at [800, 718] on span "Place Order | $40.58" at bounding box center [784, 723] width 146 height 27
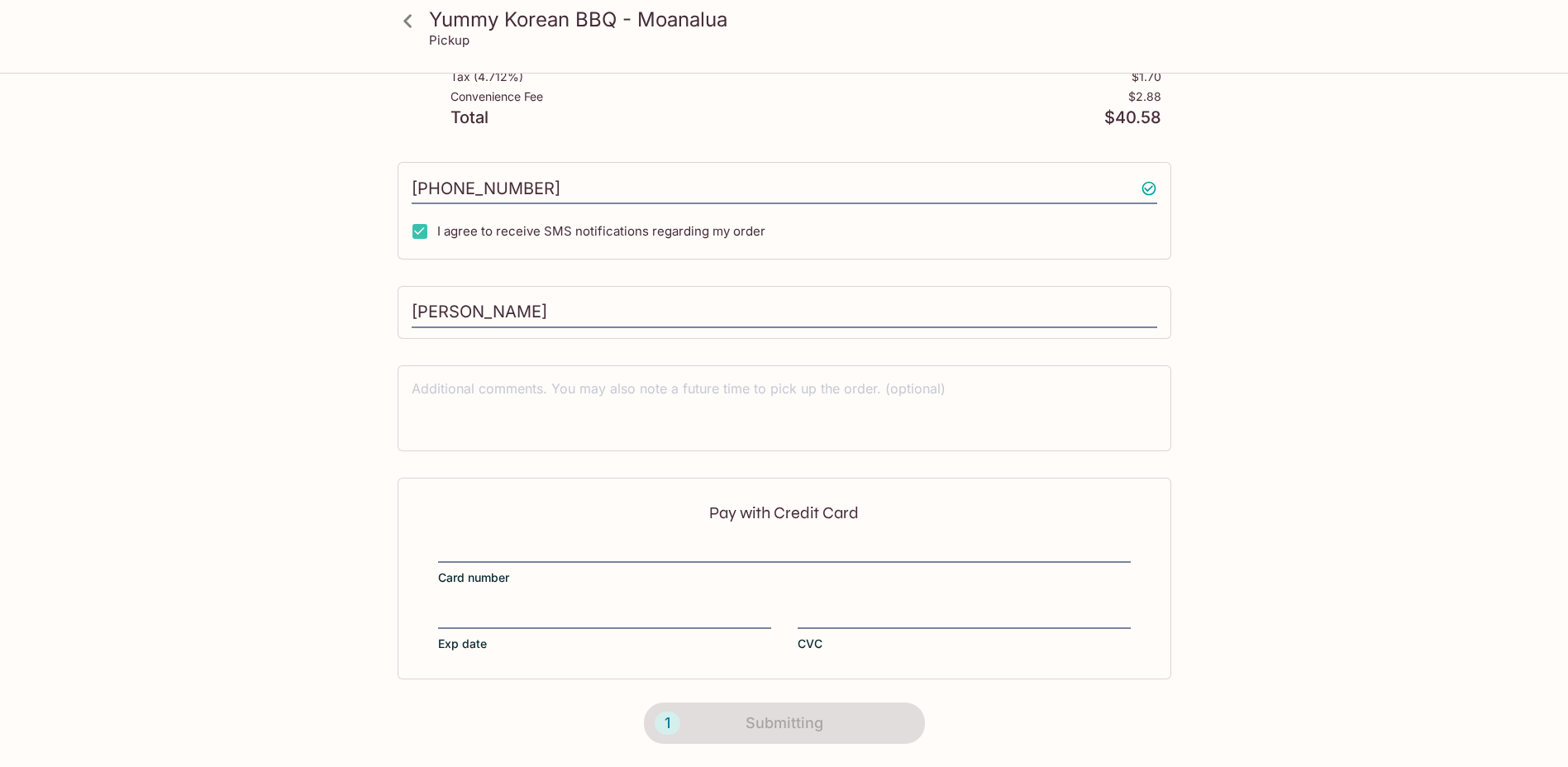
scroll to position [145, 0]
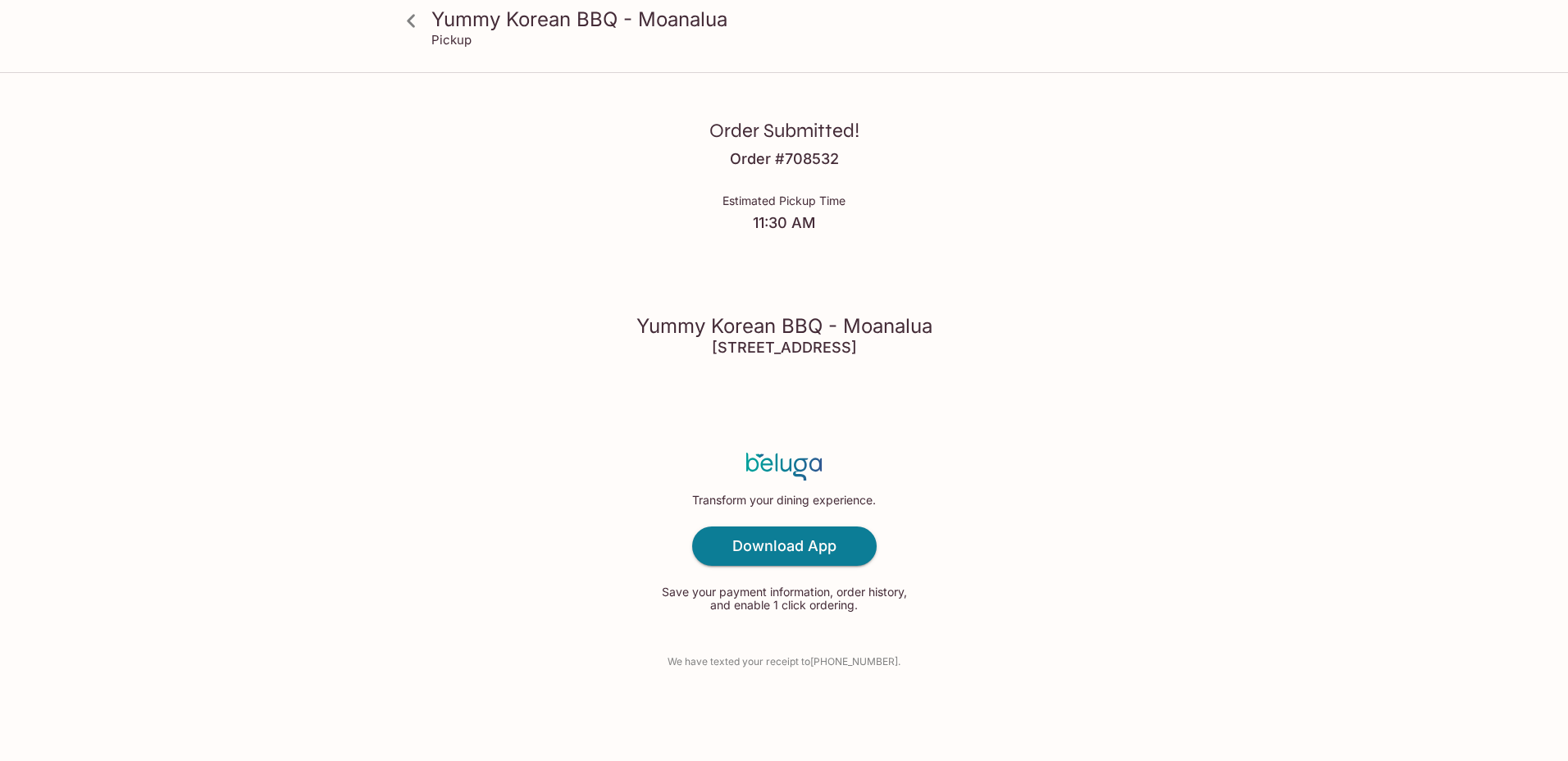
click at [1281, 471] on div "Order Submitted! Order # 708532 Estimated Pickup Time 11:30 AM Yummy Korean BBQ…" at bounding box center [783, 380] width 1050 height 761
